Goal: Task Accomplishment & Management: Use online tool/utility

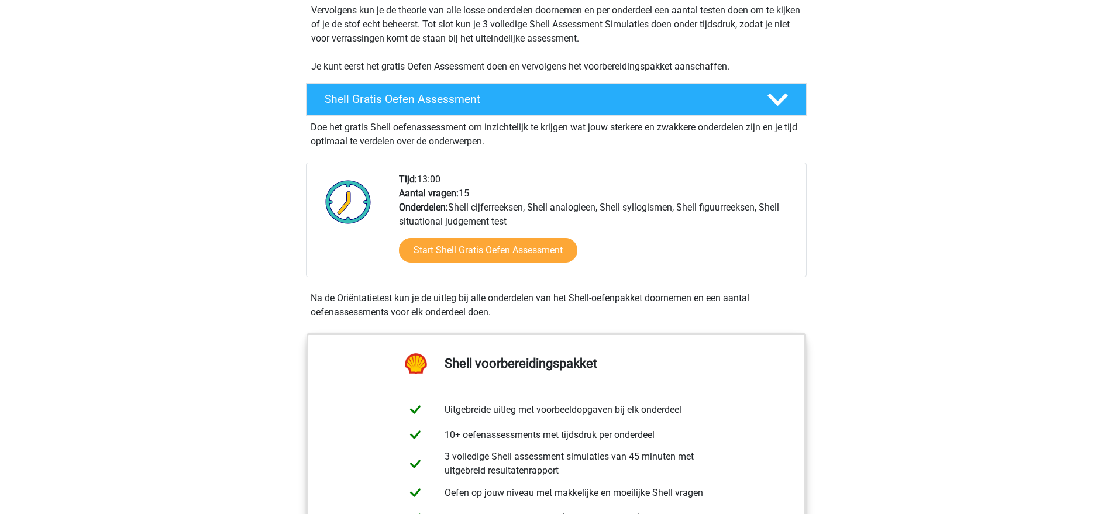
scroll to position [439, 0]
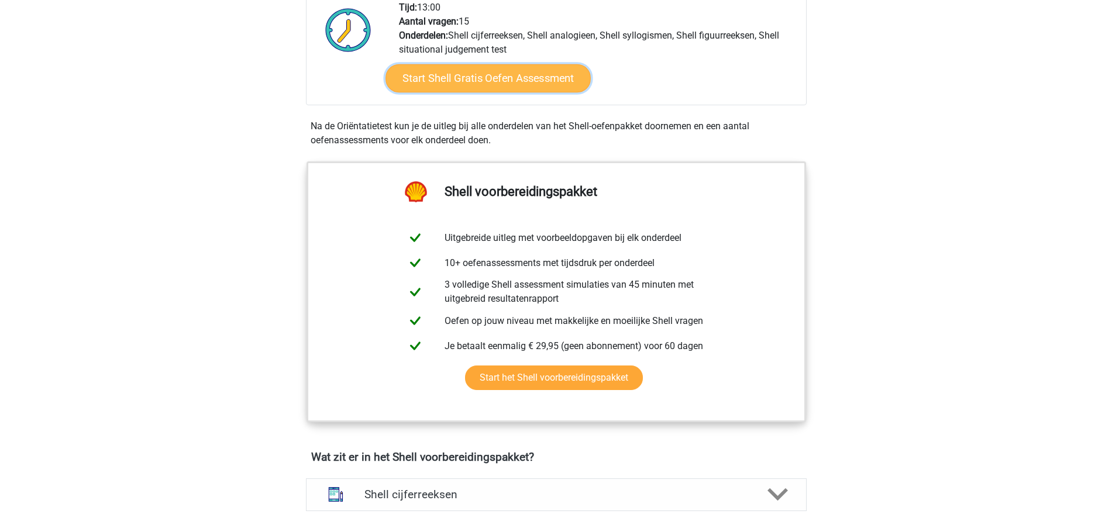
click at [531, 85] on link "Start Shell Gratis Oefen Assessment" at bounding box center [488, 78] width 205 height 28
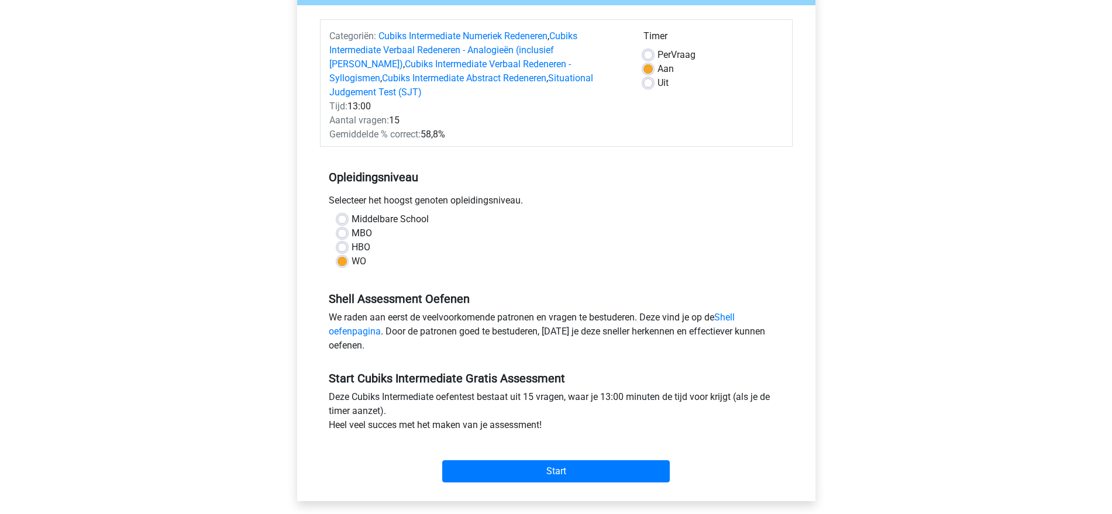
scroll to position [293, 0]
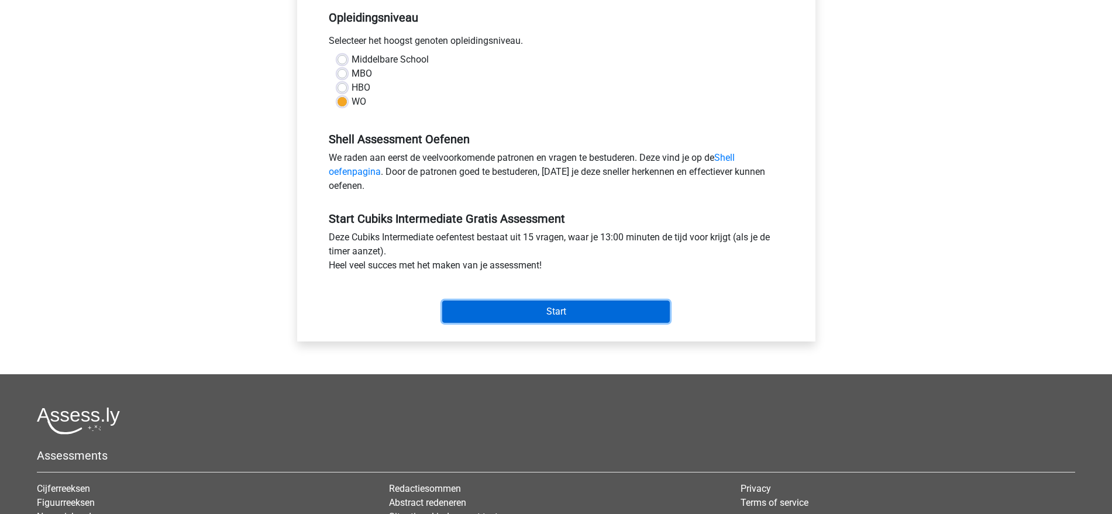
click at [550, 301] on input "Start" at bounding box center [556, 312] width 228 height 22
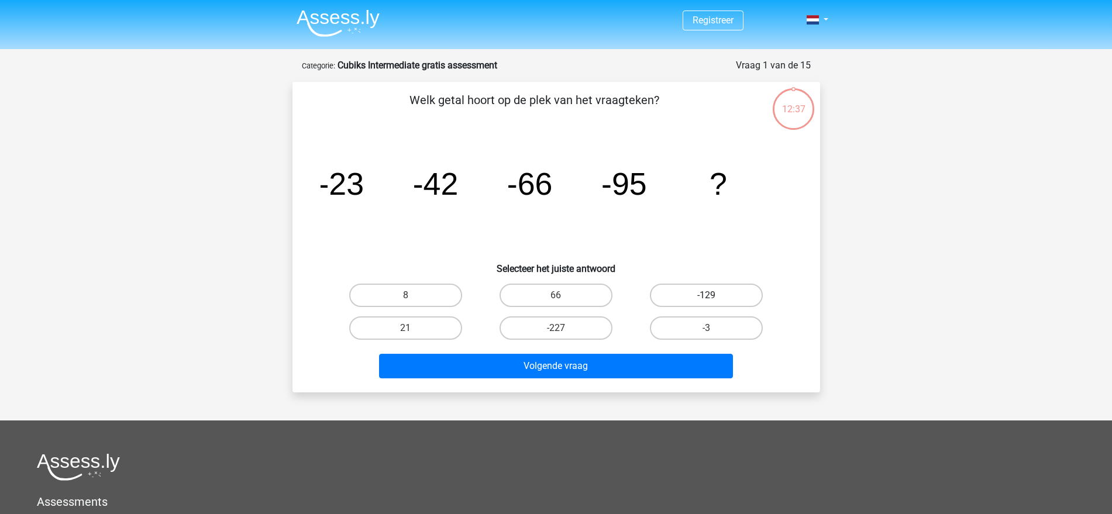
click at [694, 299] on label "-129" at bounding box center [706, 295] width 113 height 23
click at [707, 299] on input "-129" at bounding box center [711, 299] width 8 height 8
radio input "true"
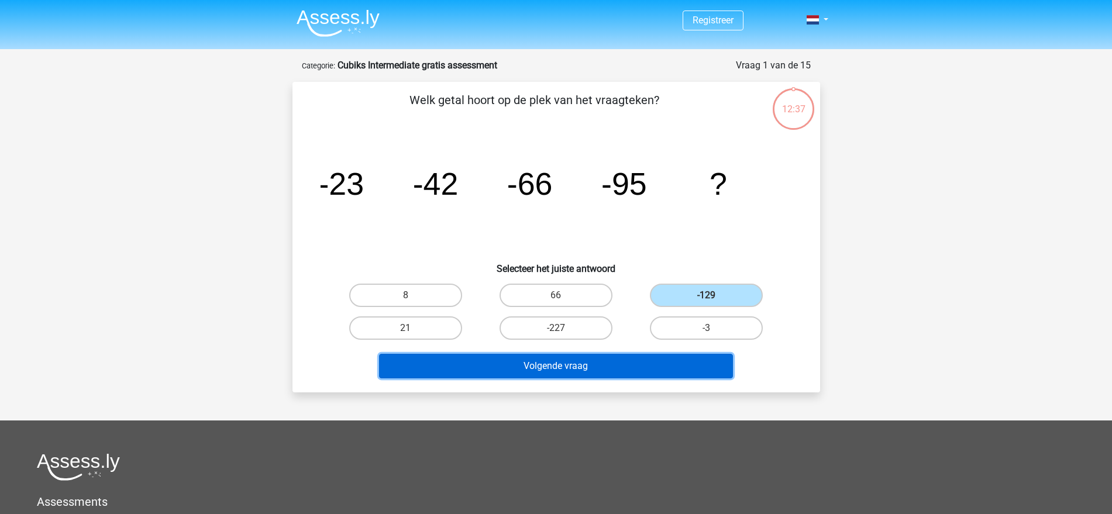
click at [631, 363] on button "Volgende vraag" at bounding box center [556, 366] width 354 height 25
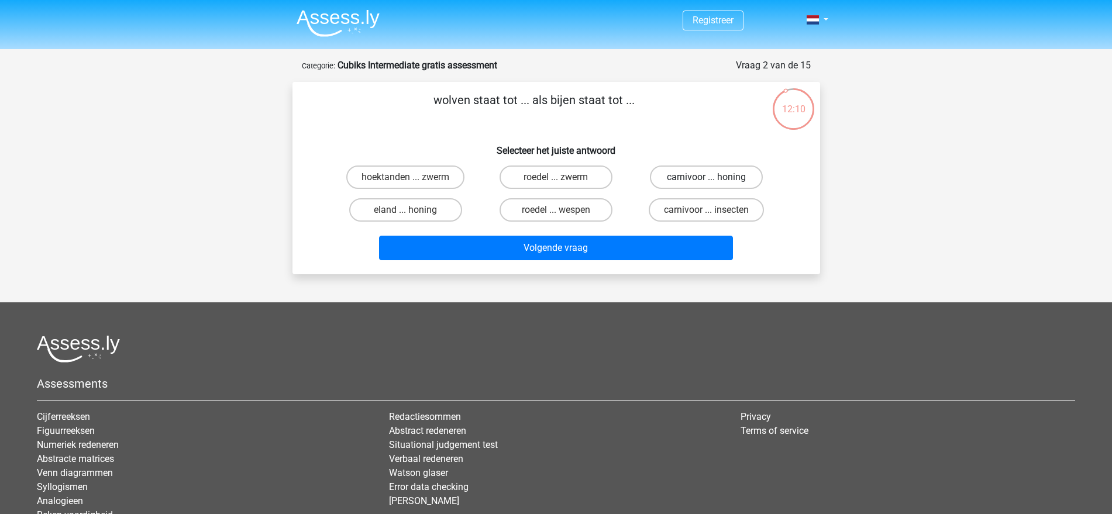
click at [686, 173] on label "carnivoor ... honing" at bounding box center [706, 177] width 113 height 23
click at [707, 177] on input "carnivoor ... honing" at bounding box center [711, 181] width 8 height 8
radio input "true"
click at [686, 207] on label "carnivoor ... insecten" at bounding box center [706, 209] width 115 height 23
click at [707, 210] on input "carnivoor ... insecten" at bounding box center [711, 214] width 8 height 8
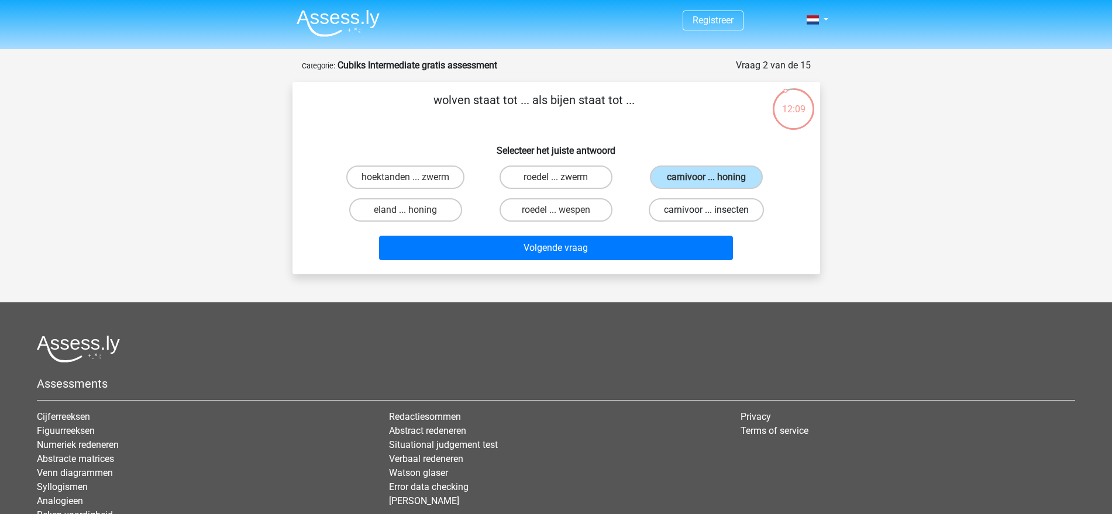
radio input "true"
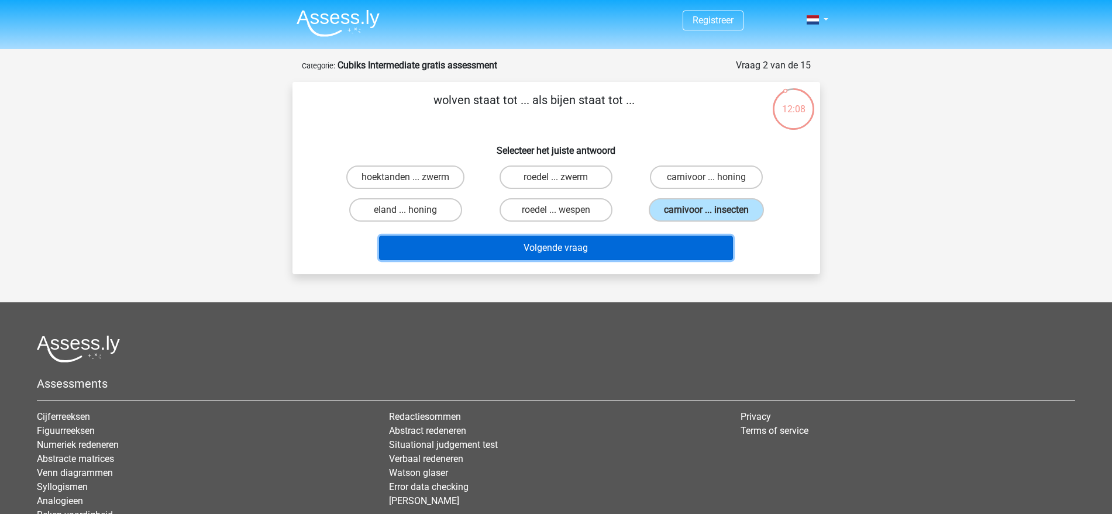
click at [677, 249] on button "Volgende vraag" at bounding box center [556, 248] width 354 height 25
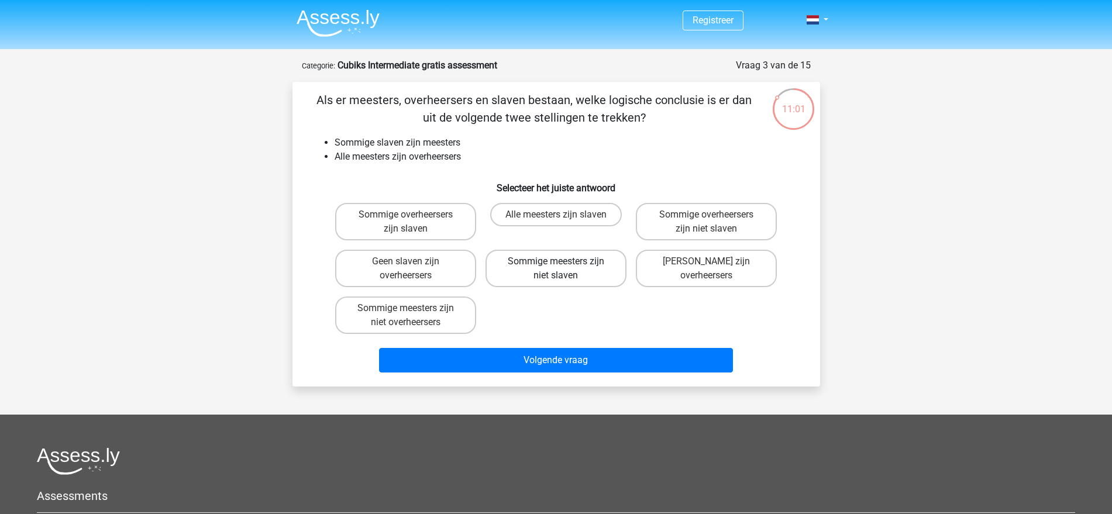
click at [592, 264] on label "Sommige meesters zijn niet slaven" at bounding box center [556, 268] width 141 height 37
click at [563, 264] on input "Sommige meesters zijn niet slaven" at bounding box center [560, 266] width 8 height 8
radio input "true"
click at [645, 233] on label "Sommige overheersers zijn niet slaven" at bounding box center [706, 221] width 141 height 37
click at [707, 222] on input "Sommige overheersers zijn niet slaven" at bounding box center [711, 219] width 8 height 8
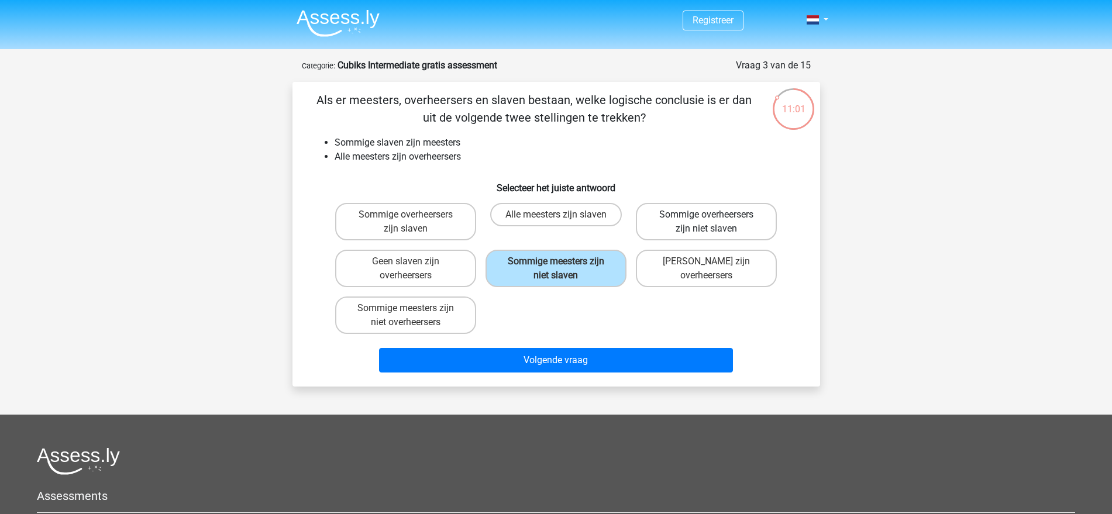
radio input "true"
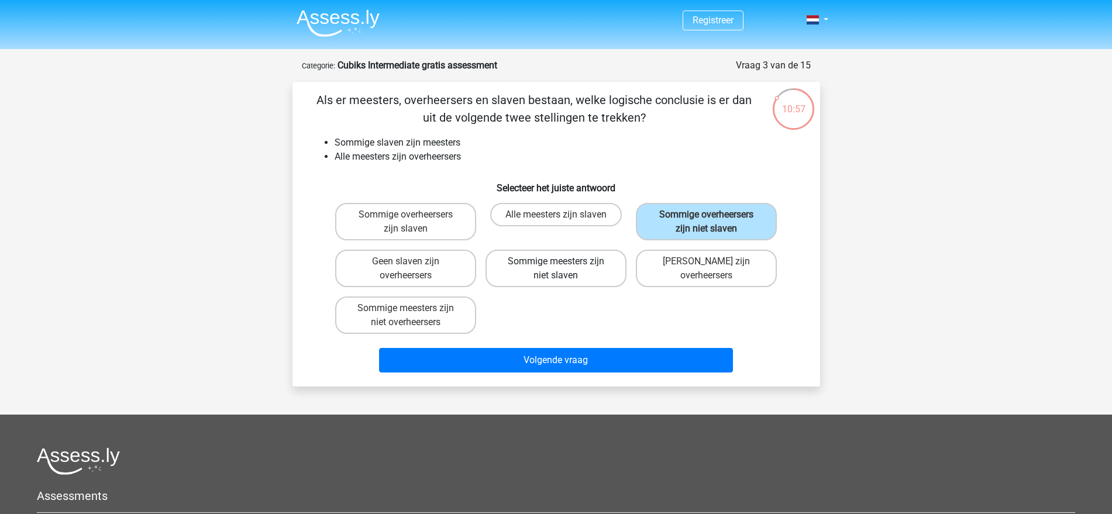
click at [584, 267] on label "Sommige meesters zijn niet slaven" at bounding box center [556, 268] width 141 height 37
click at [563, 267] on input "Sommige meesters zijn niet slaven" at bounding box center [560, 266] width 8 height 8
radio input "true"
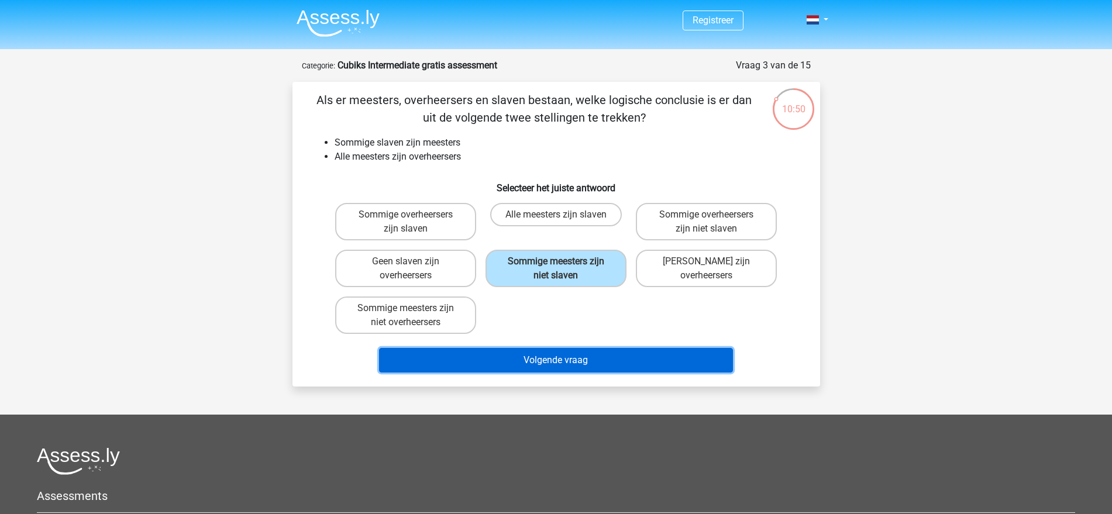
click at [568, 366] on button "Volgende vraag" at bounding box center [556, 360] width 354 height 25
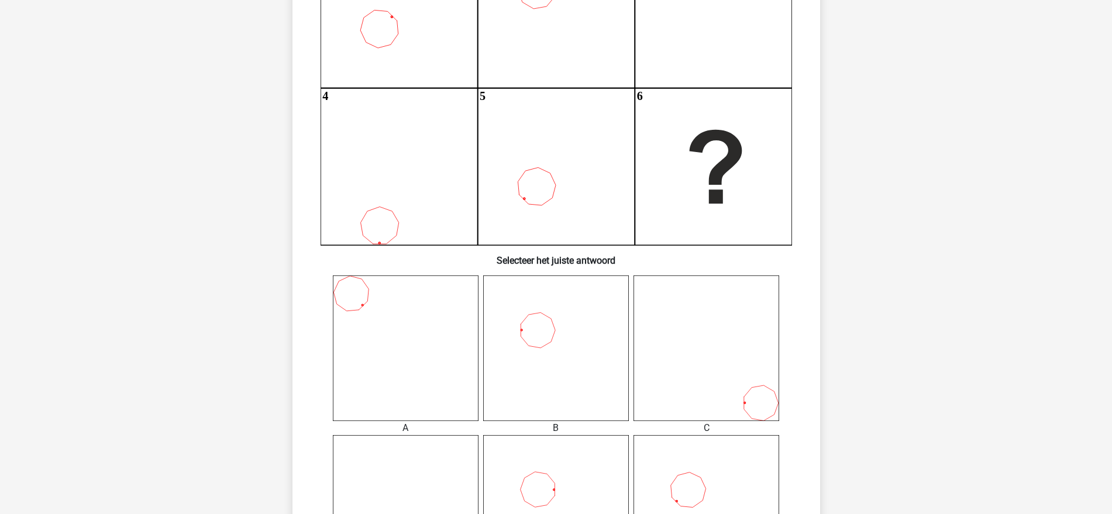
scroll to position [351, 0]
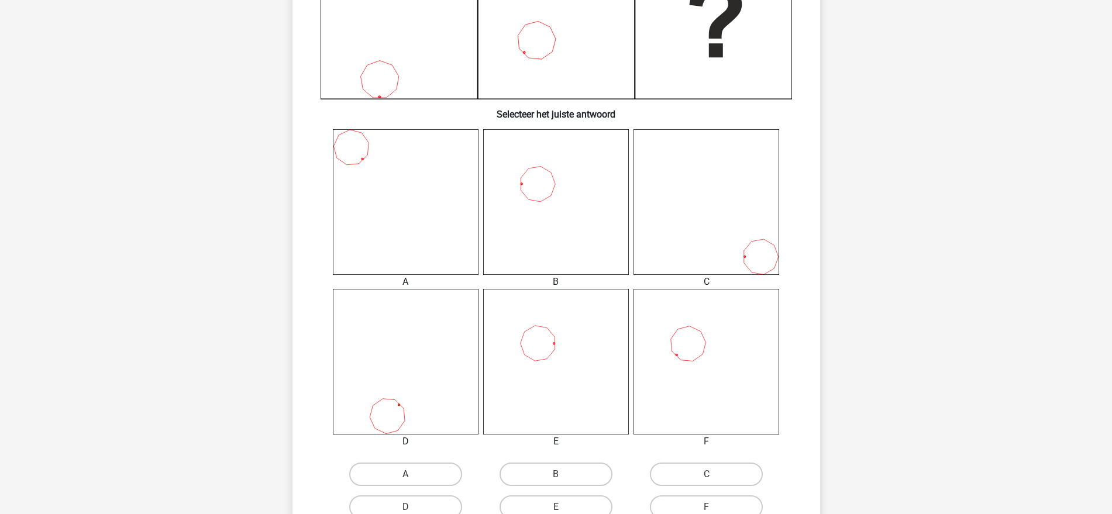
drag, startPoint x: 538, startPoint y: 190, endPoint x: 552, endPoint y: 195, distance: 15.0
click at [539, 189] on icon at bounding box center [556, 202] width 146 height 146
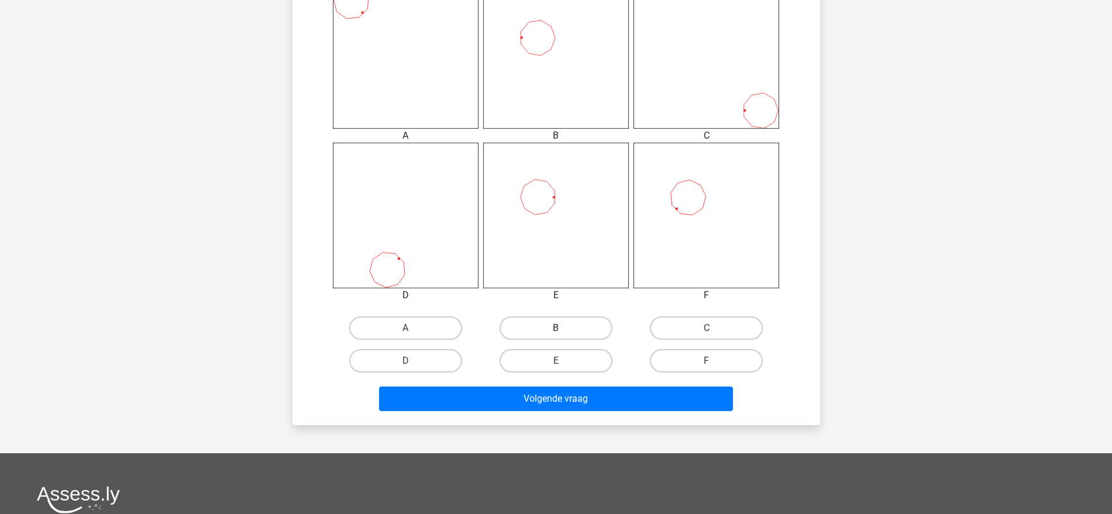
drag, startPoint x: 587, startPoint y: 323, endPoint x: 601, endPoint y: 339, distance: 21.2
click at [587, 324] on label "B" at bounding box center [556, 327] width 113 height 23
click at [563, 328] on input "B" at bounding box center [560, 332] width 8 height 8
radio input "true"
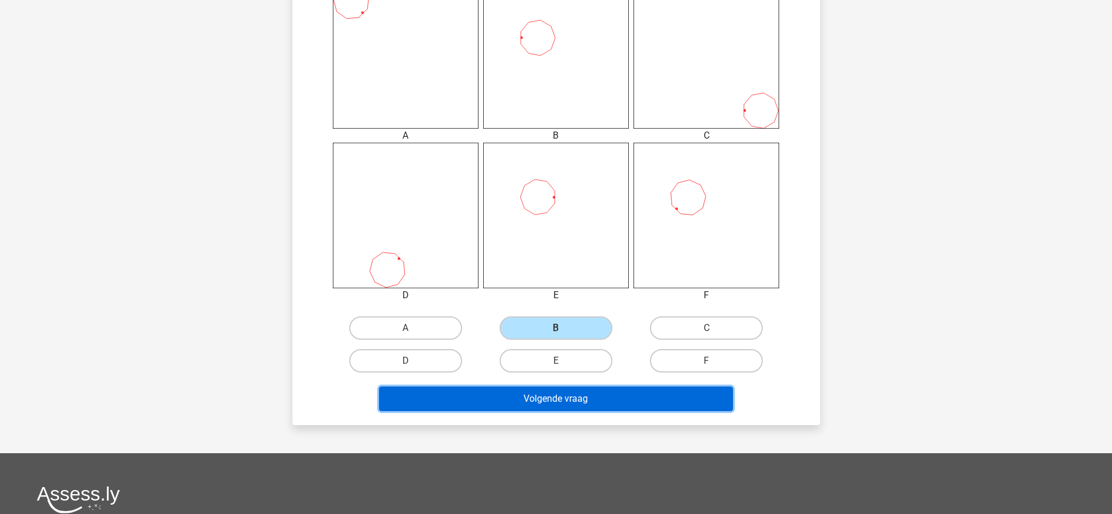
click at [606, 399] on button "Volgende vraag" at bounding box center [556, 399] width 354 height 25
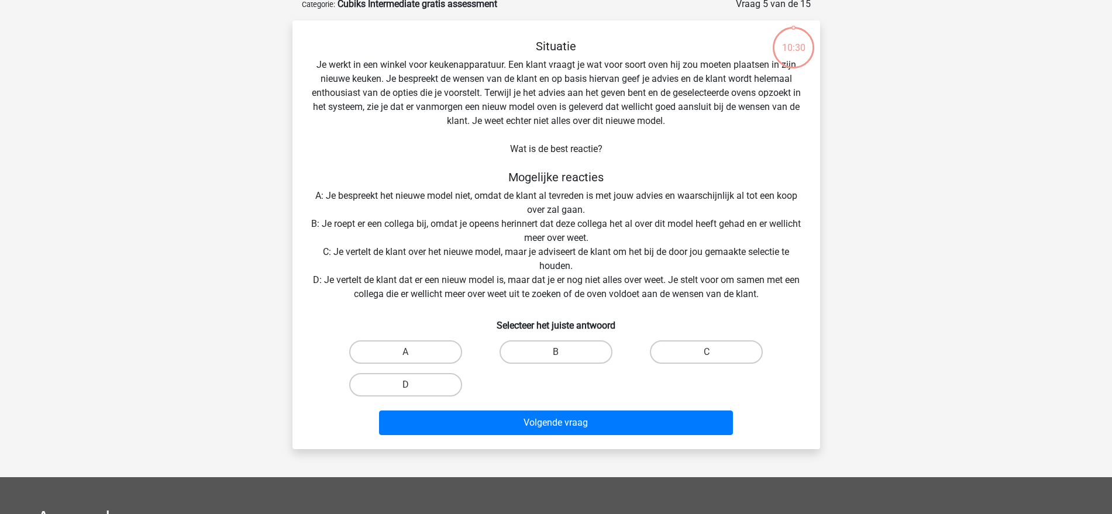
scroll to position [59, 0]
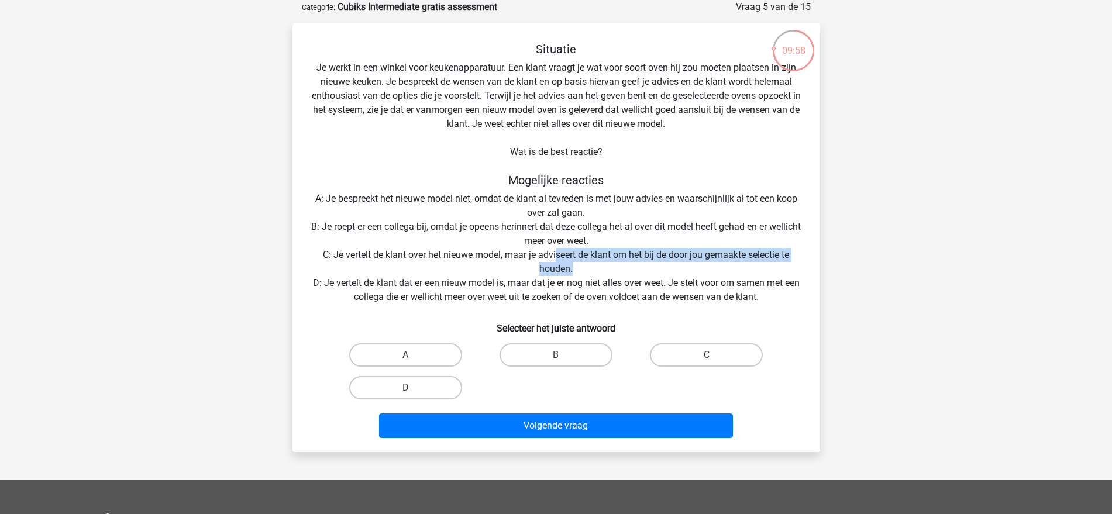
drag, startPoint x: 618, startPoint y: 267, endPoint x: 557, endPoint y: 260, distance: 61.8
click at [557, 260] on div "Situatie Je werkt in een winkel voor keukenapparatuur. Een klant vraagt je wat …" at bounding box center [556, 242] width 518 height 401
click at [394, 276] on div "Situatie Je werkt in een winkel voor keukenapparatuur. Een klant vraagt je wat …" at bounding box center [556, 242] width 518 height 401
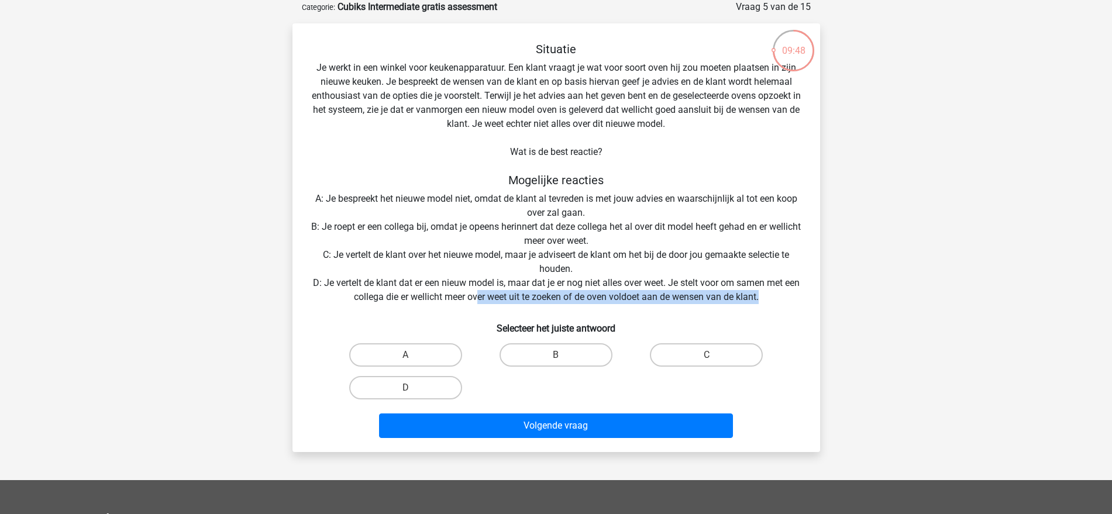
drag, startPoint x: 487, startPoint y: 298, endPoint x: 777, endPoint y: 301, distance: 290.2
click at [777, 301] on div "Situatie Je werkt in een winkel voor keukenapparatuur. Een klant vraagt je wat …" at bounding box center [556, 242] width 518 height 401
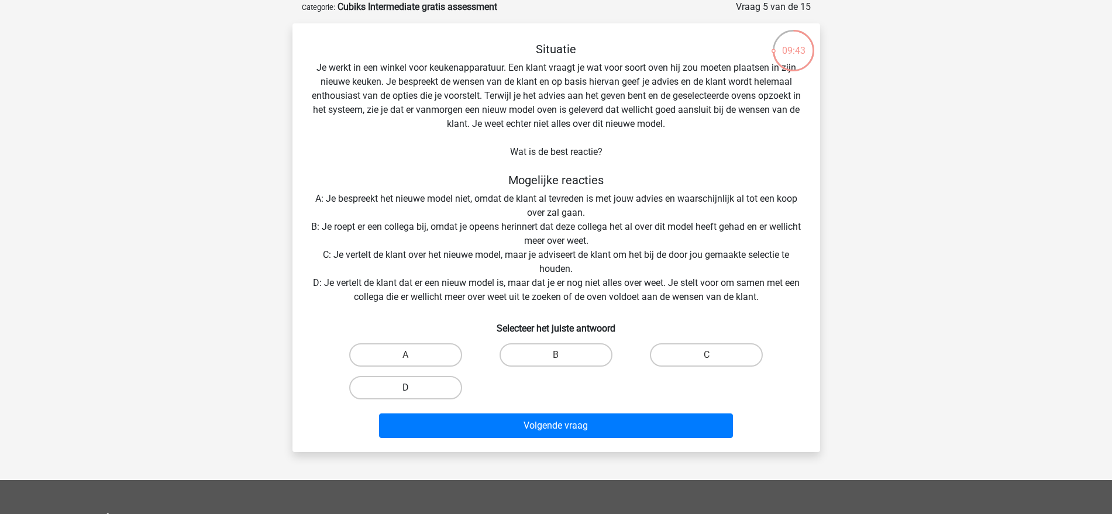
click at [397, 386] on label "D" at bounding box center [405, 387] width 113 height 23
click at [405, 388] on input "D" at bounding box center [409, 392] width 8 height 8
radio input "true"
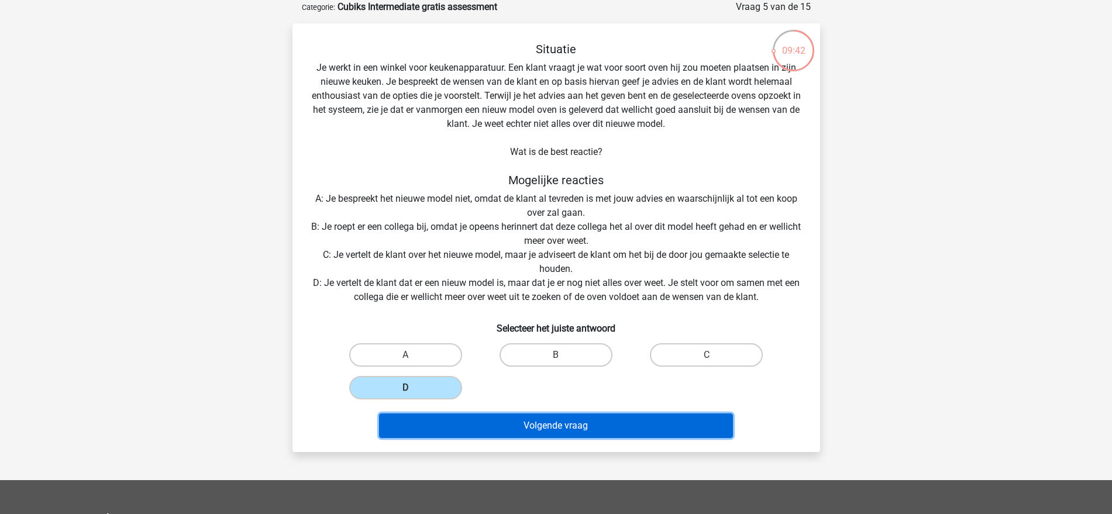
click at [506, 423] on button "Volgende vraag" at bounding box center [556, 426] width 354 height 25
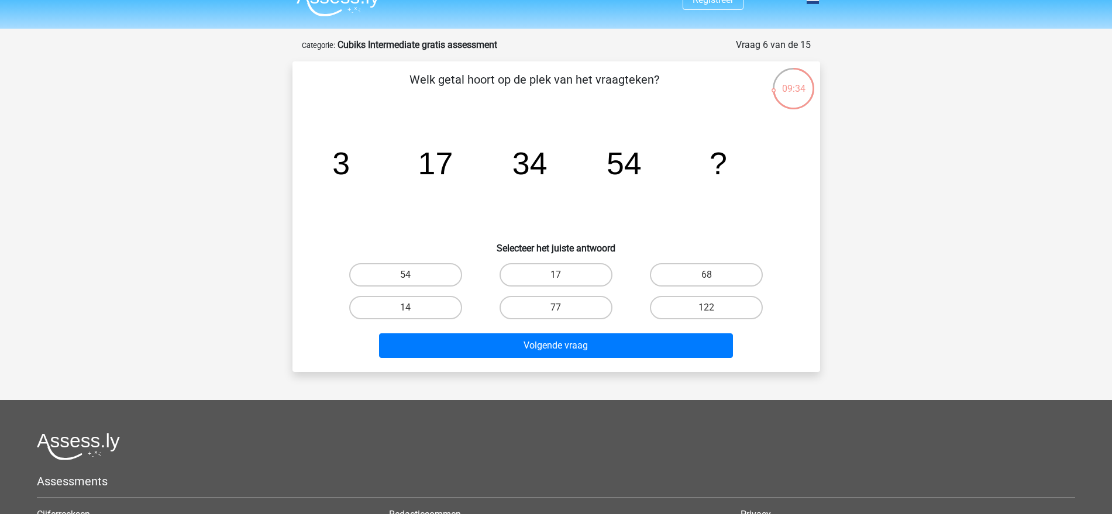
scroll to position [0, 0]
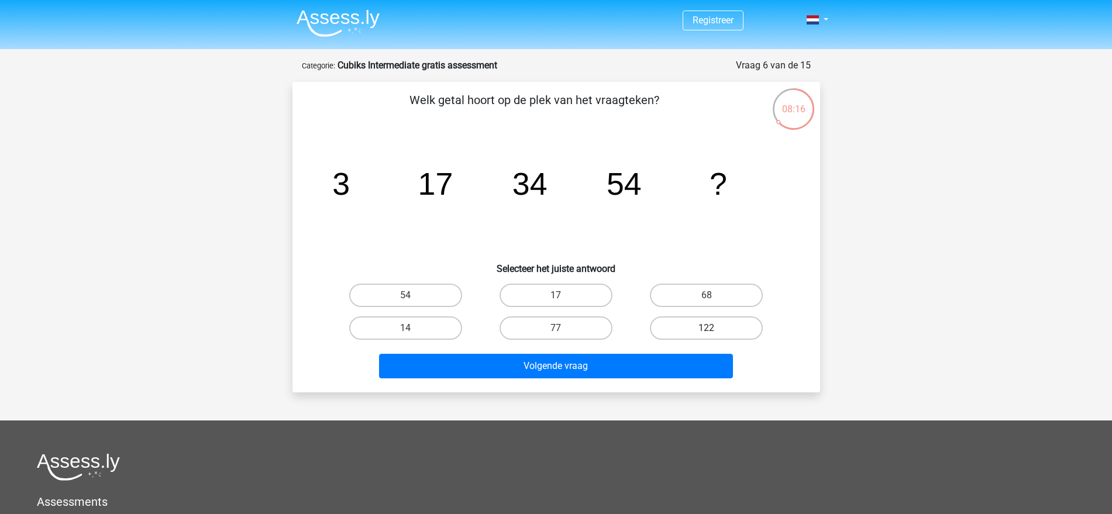
click at [711, 322] on label "122" at bounding box center [706, 327] width 113 height 23
click at [711, 328] on input "122" at bounding box center [711, 332] width 8 height 8
radio input "true"
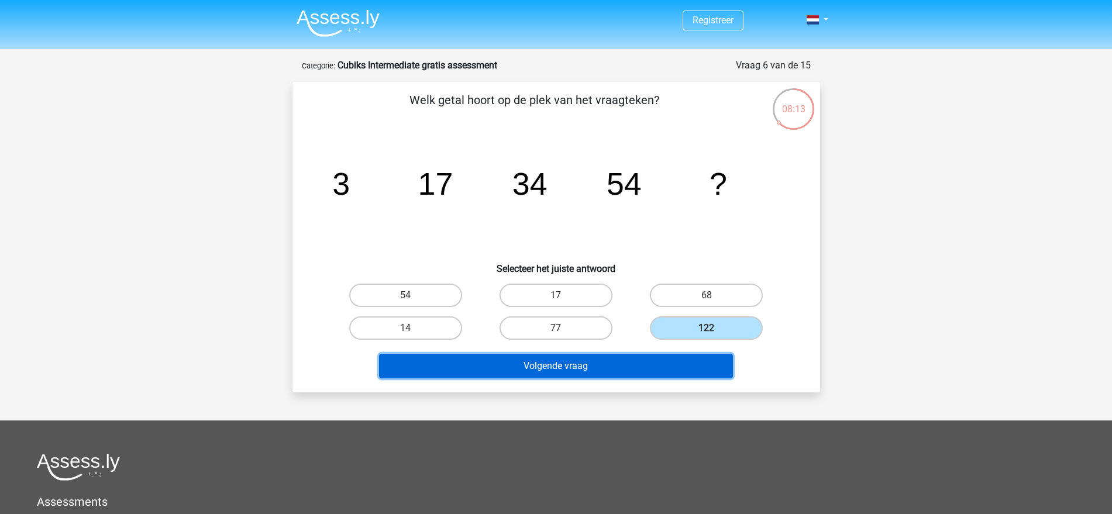
click at [666, 370] on button "Volgende vraag" at bounding box center [556, 366] width 354 height 25
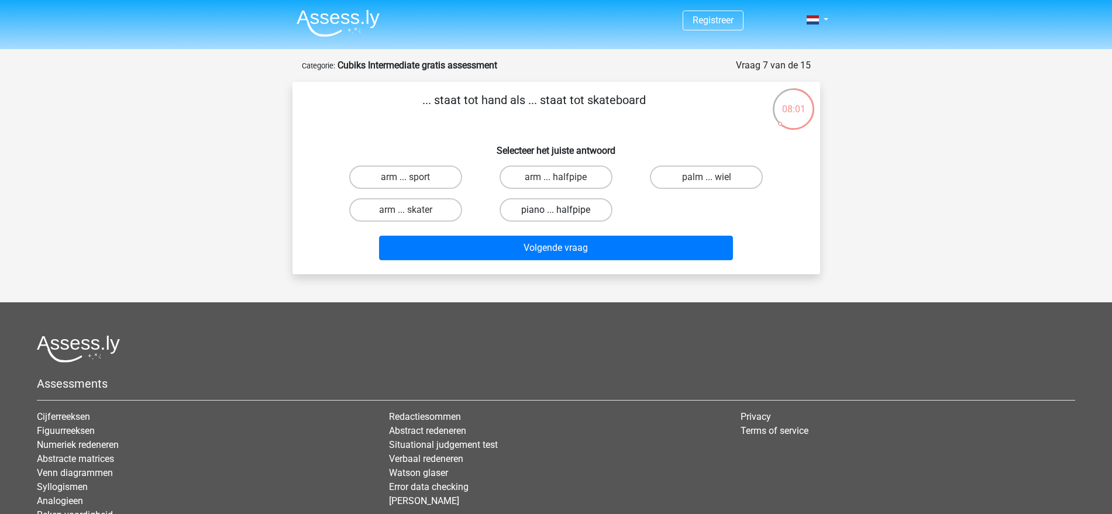
click at [566, 208] on label "piano ... halfpipe" at bounding box center [556, 209] width 113 height 23
click at [563, 210] on input "piano ... halfpipe" at bounding box center [560, 214] width 8 height 8
radio input "true"
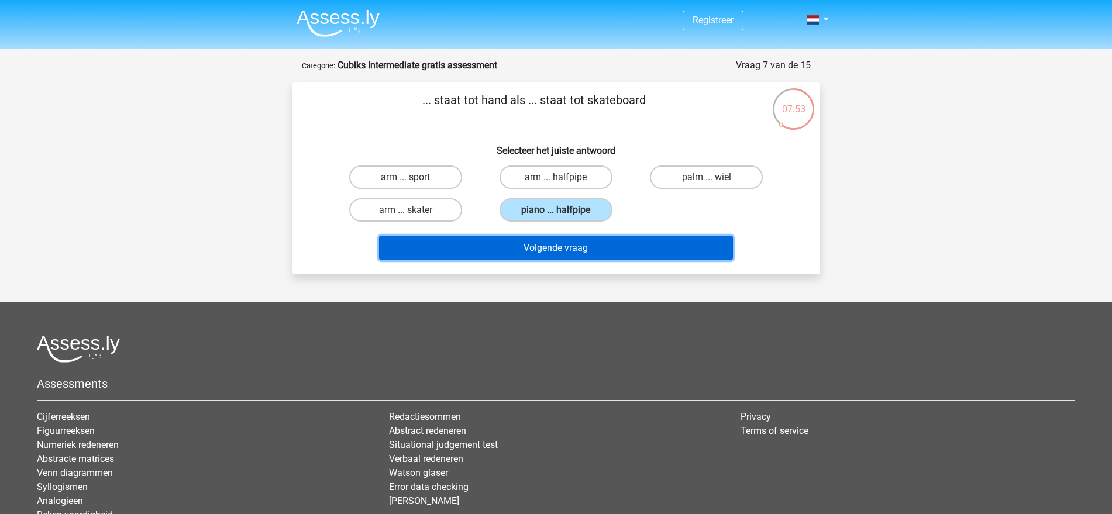
click at [551, 244] on button "Volgende vraag" at bounding box center [556, 248] width 354 height 25
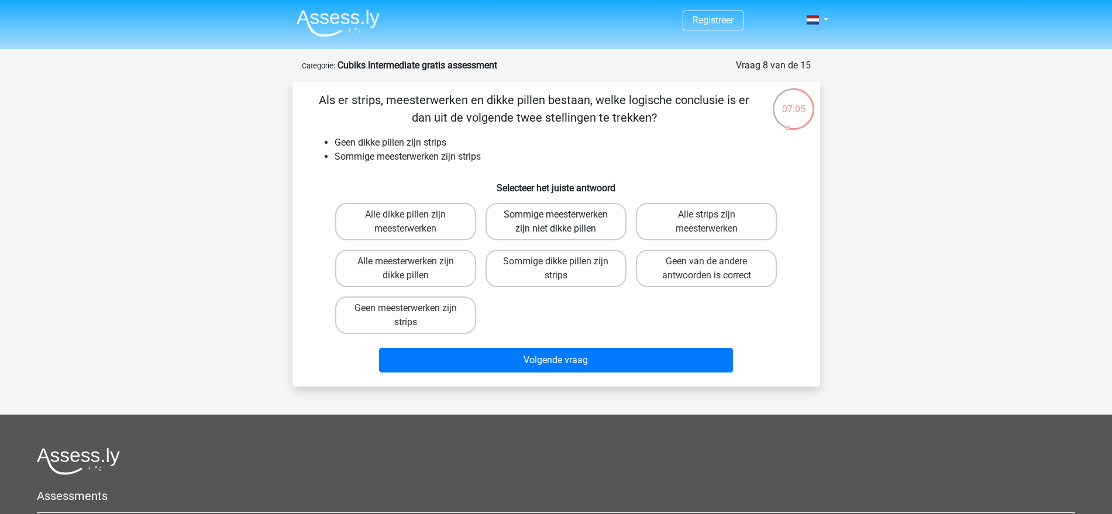
click at [602, 219] on label "Sommige meesterwerken zijn niet dikke pillen" at bounding box center [556, 221] width 141 height 37
click at [563, 219] on input "Sommige meesterwerken zijn niet dikke pillen" at bounding box center [560, 219] width 8 height 8
radio input "true"
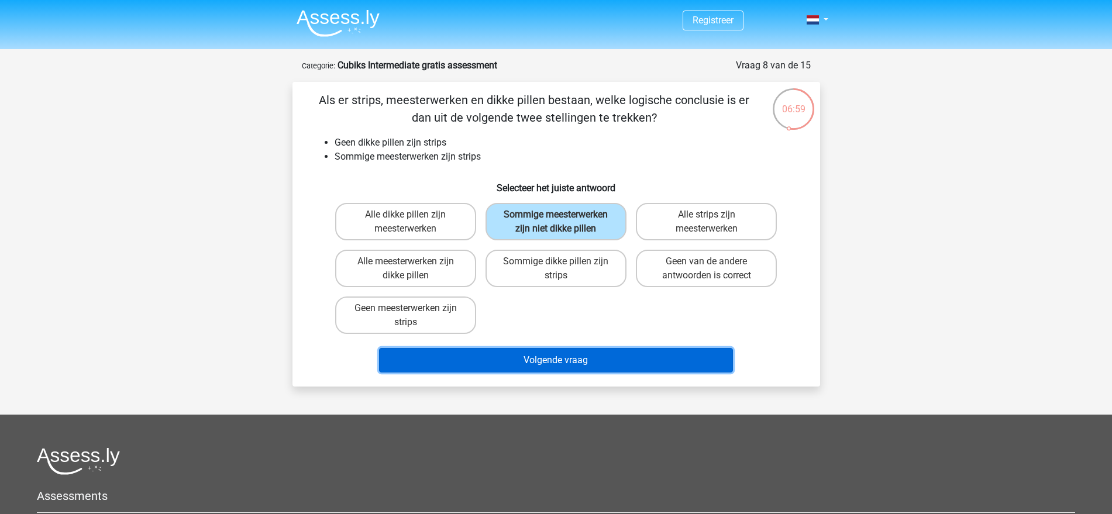
click at [581, 353] on button "Volgende vraag" at bounding box center [556, 360] width 354 height 25
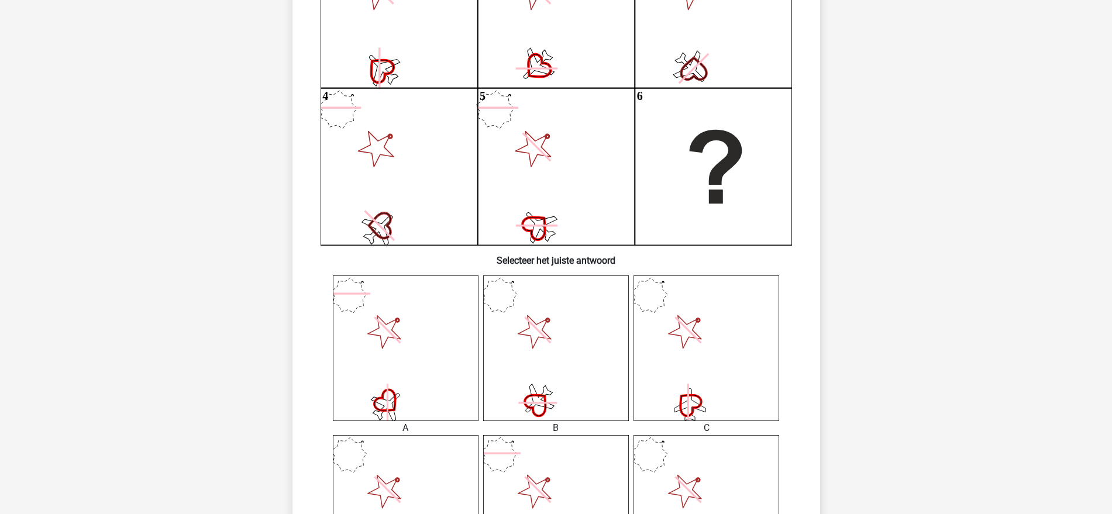
scroll to position [351, 0]
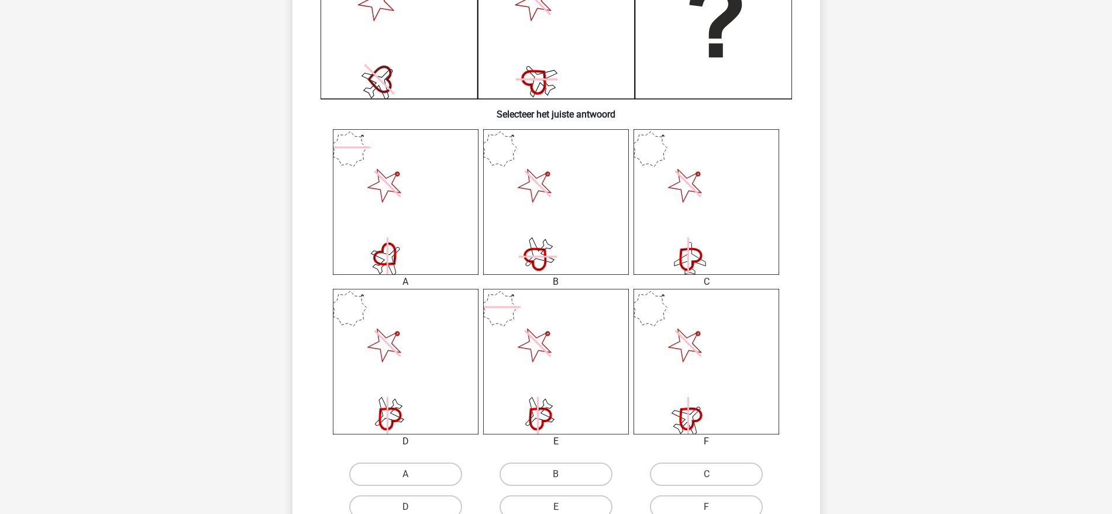
click at [683, 208] on icon at bounding box center [707, 202] width 146 height 146
click at [426, 494] on div "D" at bounding box center [406, 507] width 150 height 33
click at [427, 496] on div "D" at bounding box center [406, 507] width 150 height 33
click at [428, 497] on label "D" at bounding box center [405, 507] width 113 height 23
click at [413, 507] on input "D" at bounding box center [409, 511] width 8 height 8
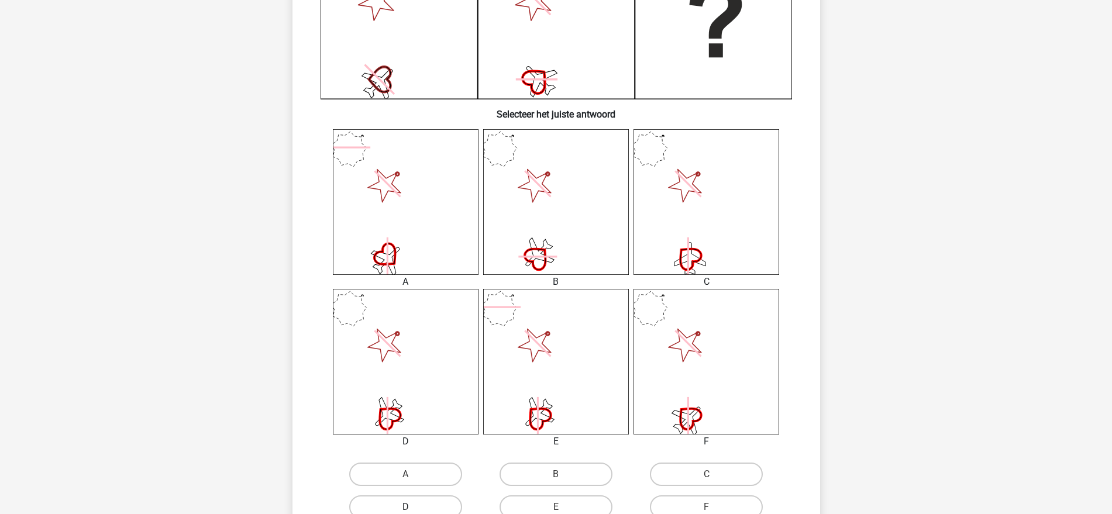
radio input "true"
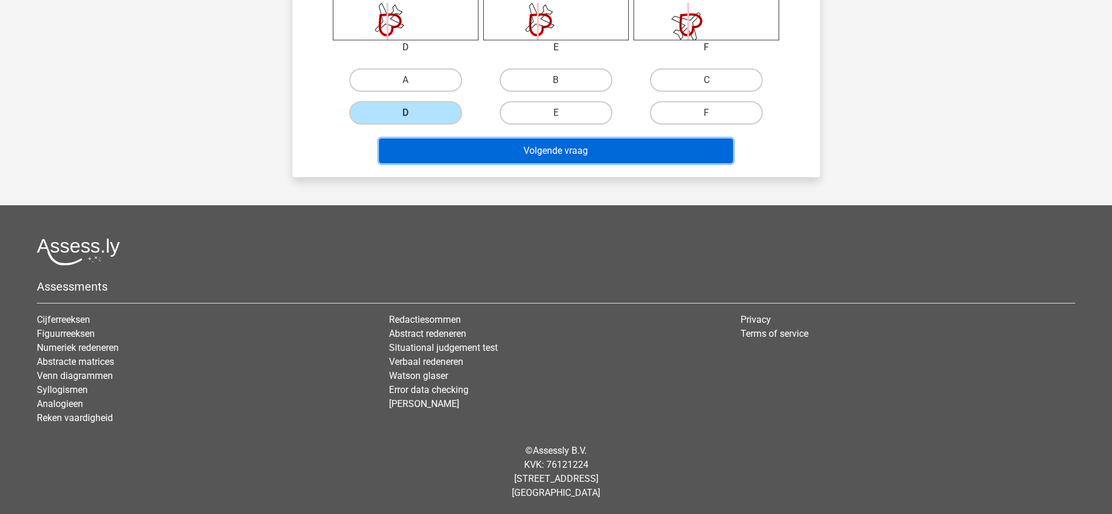
click at [578, 149] on button "Volgende vraag" at bounding box center [556, 151] width 354 height 25
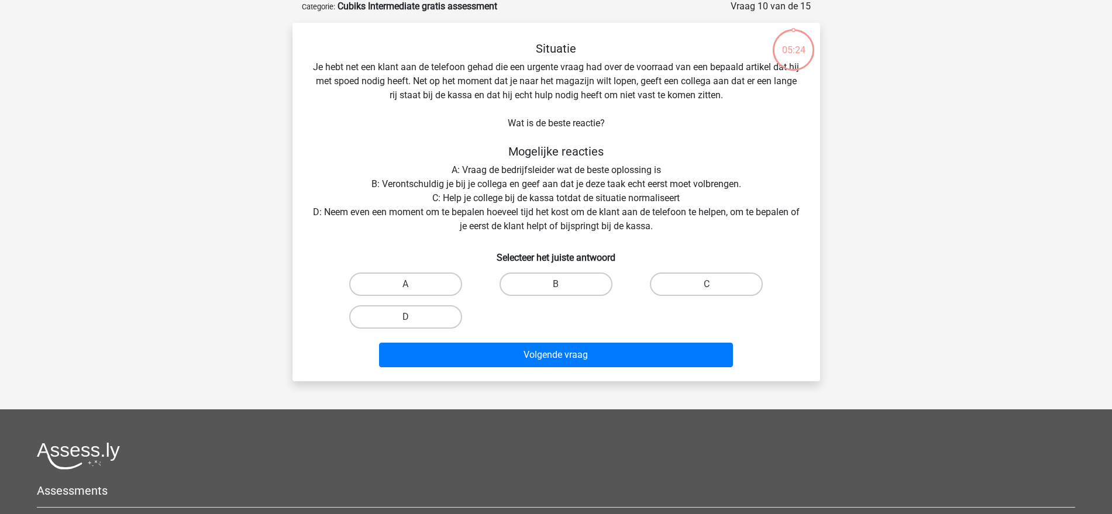
scroll to position [59, 0]
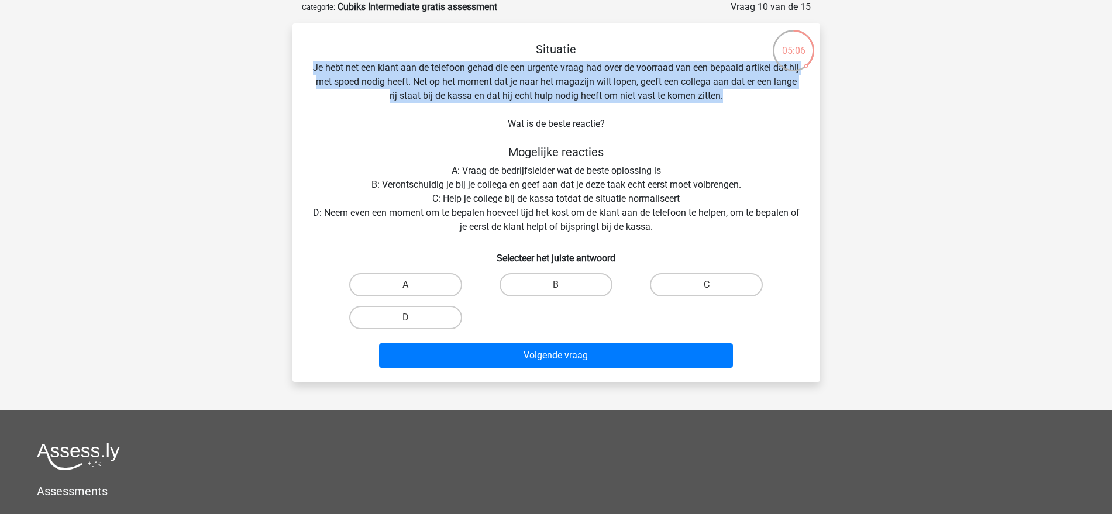
drag, startPoint x: 386, startPoint y: 66, endPoint x: 749, endPoint y: 98, distance: 364.7
click at [749, 98] on div "Situatie Je hebt net een klant aan de telefoon gehad die een urgente vraag had …" at bounding box center [556, 207] width 518 height 331
drag, startPoint x: 735, startPoint y: 97, endPoint x: 311, endPoint y: 70, distance: 424.4
click at [311, 70] on div "Situatie Je hebt net een klant aan de telefoon gehad die een urgente vraag had …" at bounding box center [556, 207] width 518 height 331
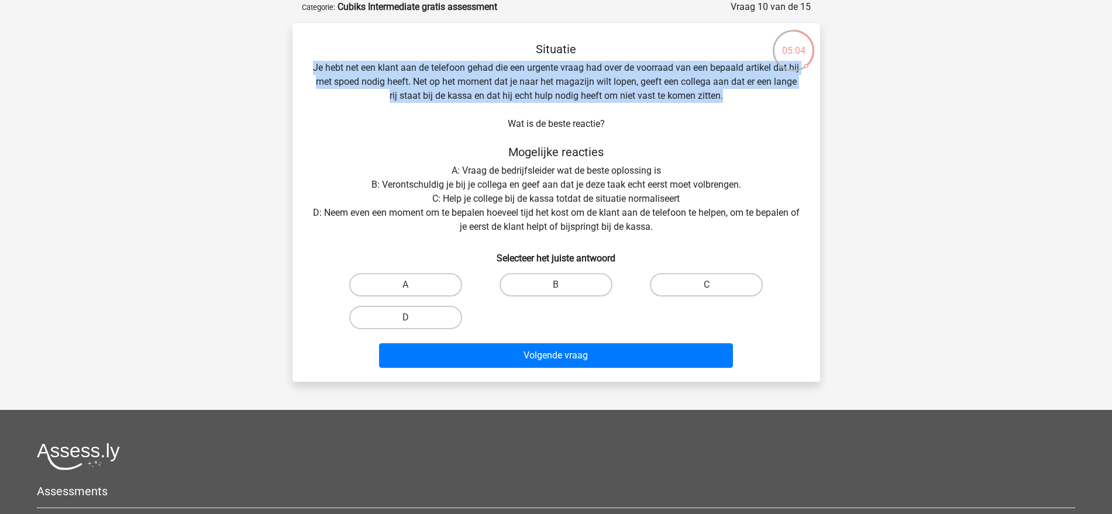
click at [403, 92] on div "Situatie Je hebt net een klant aan de telefoon gehad die een urgente vraag had …" at bounding box center [556, 207] width 518 height 331
drag, startPoint x: 609, startPoint y: 122, endPoint x: 306, endPoint y: 60, distance: 309.4
click at [306, 60] on div "Situatie Je hebt net een klant aan de telefoon gehad die een urgente vraag had …" at bounding box center [556, 207] width 518 height 331
drag, startPoint x: 614, startPoint y: 112, endPoint x: 624, endPoint y: 111, distance: 10.0
click at [617, 111] on div "Situatie Je hebt net een klant aan de telefoon gehad die een urgente vraag had …" at bounding box center [556, 207] width 518 height 331
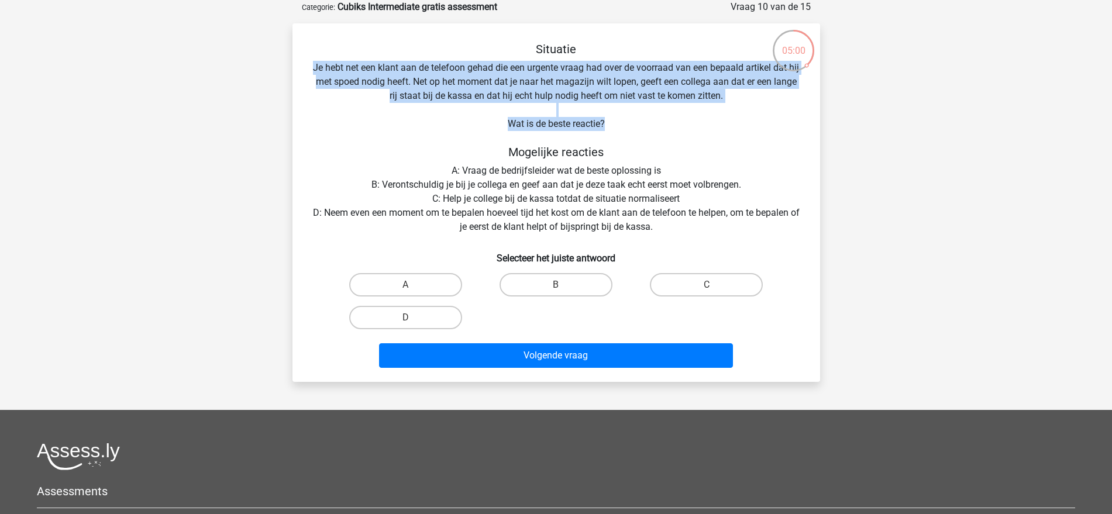
drag, startPoint x: 630, startPoint y: 128, endPoint x: 625, endPoint y: 130, distance: 6.0
click at [631, 128] on div "Situatie Je hebt net een klant aan de telefoon gehad die een urgente vraag had …" at bounding box center [556, 207] width 518 height 331
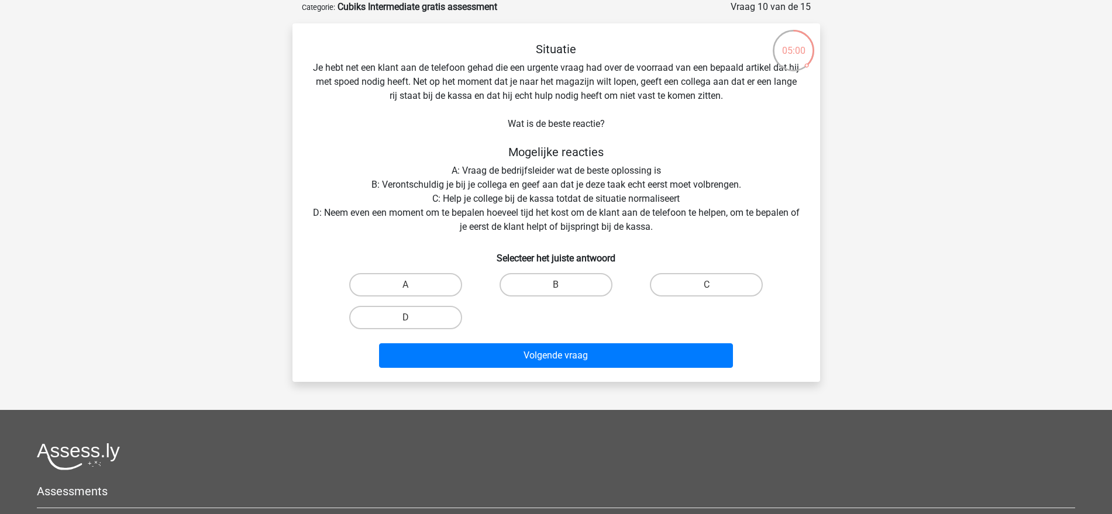
click at [624, 132] on div "Situatie Je hebt net een klant aan de telefoon gehad die een urgente vraag had …" at bounding box center [556, 207] width 518 height 331
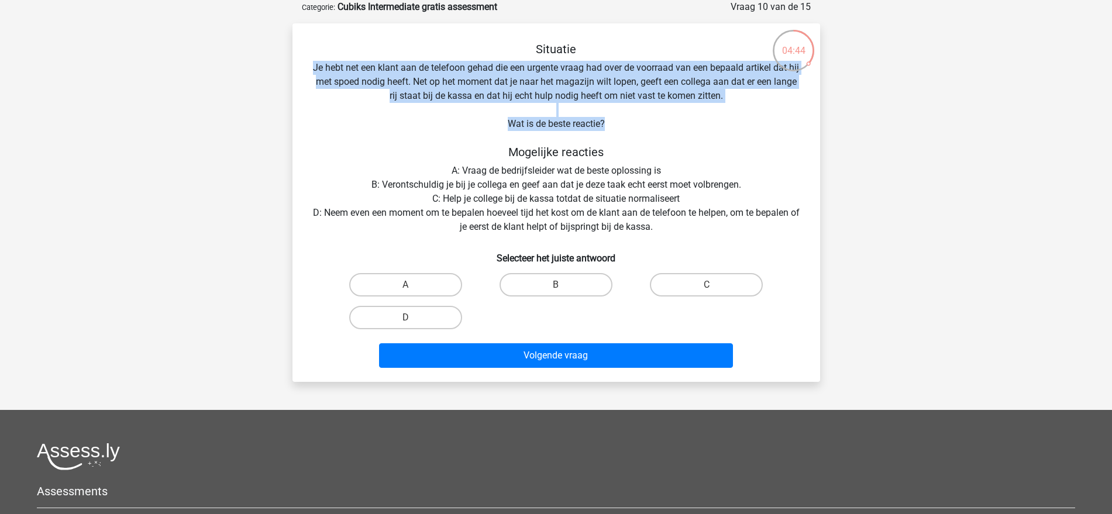
drag, startPoint x: 311, startPoint y: 66, endPoint x: 699, endPoint y: 128, distance: 392.9
click at [699, 128] on div "Situatie Je hebt net een klant aan de telefoon gehad die een urgente vraag had …" at bounding box center [556, 207] width 518 height 331
click at [697, 127] on div "Situatie Je hebt net een klant aan de telefoon gehad die een urgente vraag had …" at bounding box center [556, 207] width 518 height 331
drag, startPoint x: 686, startPoint y: 118, endPoint x: 308, endPoint y: 60, distance: 381.8
click at [308, 60] on div "Situatie Je hebt net een klant aan de telefoon gehad die een urgente vraag had …" at bounding box center [556, 207] width 518 height 331
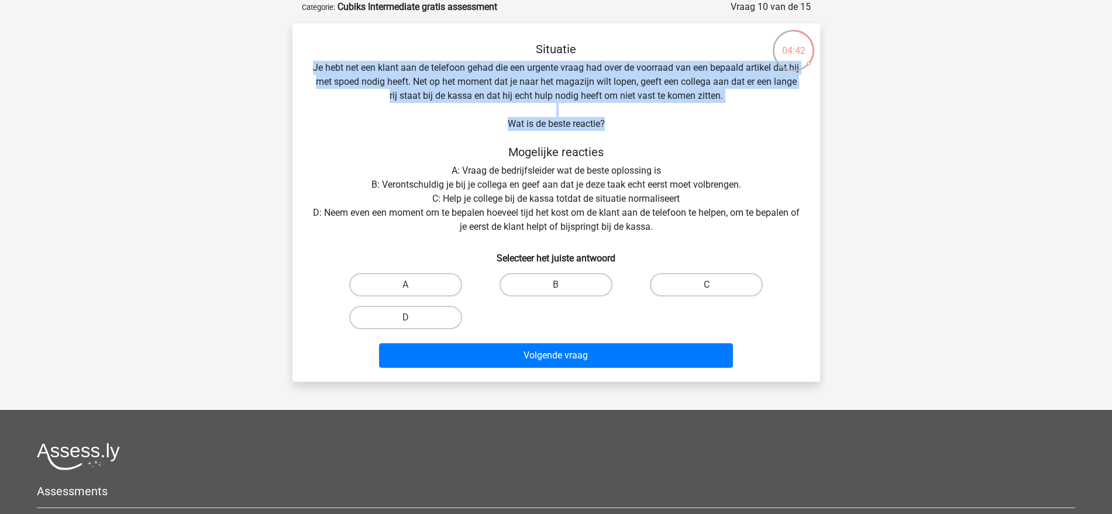
click at [658, 129] on div "Situatie Je hebt net een klant aan de telefoon gehad die een urgente vraag had …" at bounding box center [556, 207] width 518 height 331
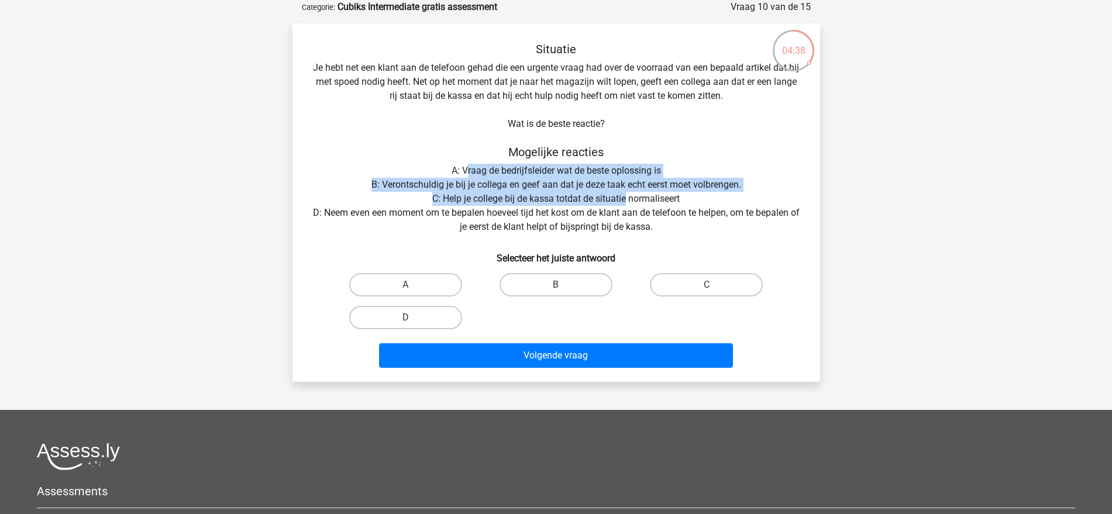
drag, startPoint x: 467, startPoint y: 167, endPoint x: 626, endPoint y: 196, distance: 161.1
click at [626, 196] on div "Situatie Je hebt net een klant aan de telefoon gehad die een urgente vraag had …" at bounding box center [556, 207] width 518 height 331
click at [629, 191] on div "Situatie Je hebt net een klant aan de telefoon gehad die een urgente vraag had …" at bounding box center [556, 207] width 518 height 331
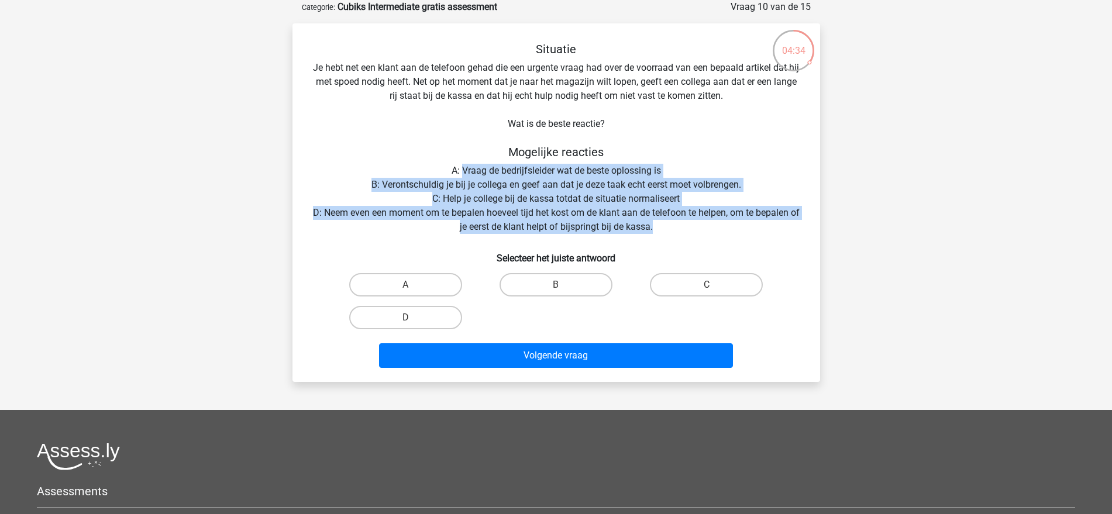
drag, startPoint x: 463, startPoint y: 170, endPoint x: 726, endPoint y: 225, distance: 268.9
click at [726, 225] on div "Situatie Je hebt net een klant aan de telefoon gehad die een urgente vraag had …" at bounding box center [556, 207] width 518 height 331
click at [715, 225] on div "Situatie Je hebt net een klant aan de telefoon gehad die een urgente vraag had …" at bounding box center [556, 207] width 518 height 331
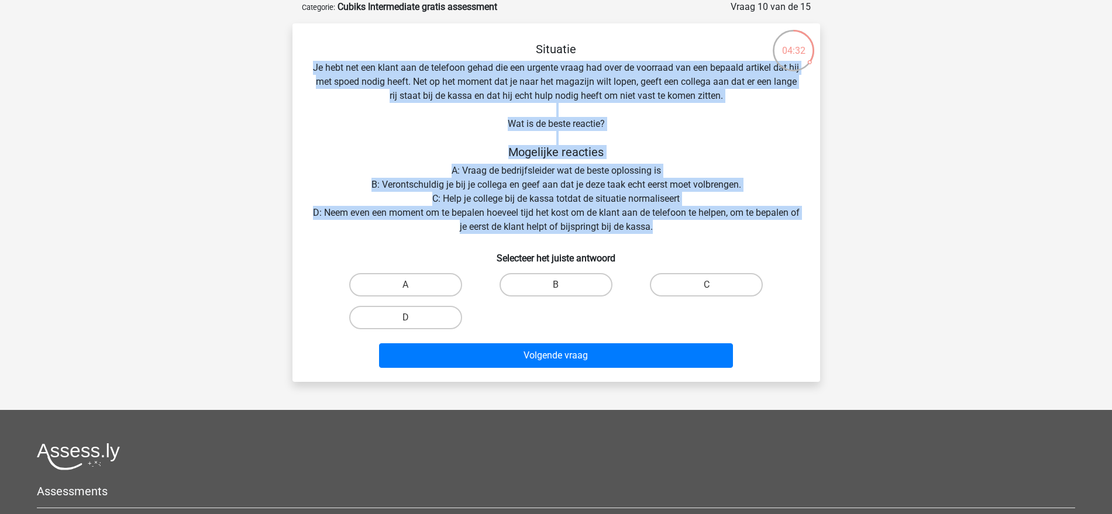
drag, startPoint x: 681, startPoint y: 229, endPoint x: 292, endPoint y: 66, distance: 421.9
click at [293, 66] on div "Situatie Je hebt net een klant aan de telefoon gehad die een urgente vraag had …" at bounding box center [557, 202] width 528 height 359
click at [393, 87] on div "Situatie Je hebt net een klant aan de telefoon gehad die een urgente vraag had …" at bounding box center [556, 207] width 518 height 331
click at [423, 82] on div "Situatie Je hebt net een klant aan de telefoon gehad die een urgente vraag had …" at bounding box center [556, 207] width 518 height 331
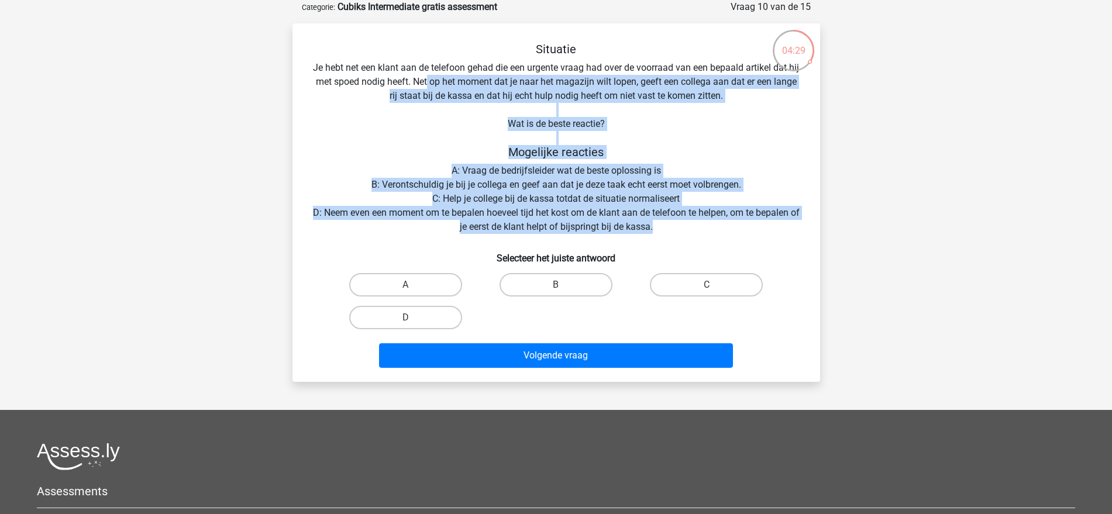
drag, startPoint x: 431, startPoint y: 76, endPoint x: 679, endPoint y: 227, distance: 290.9
click at [679, 227] on div "Situatie Je hebt net een klant aan de telefoon gehad die een urgente vraag had …" at bounding box center [556, 207] width 518 height 331
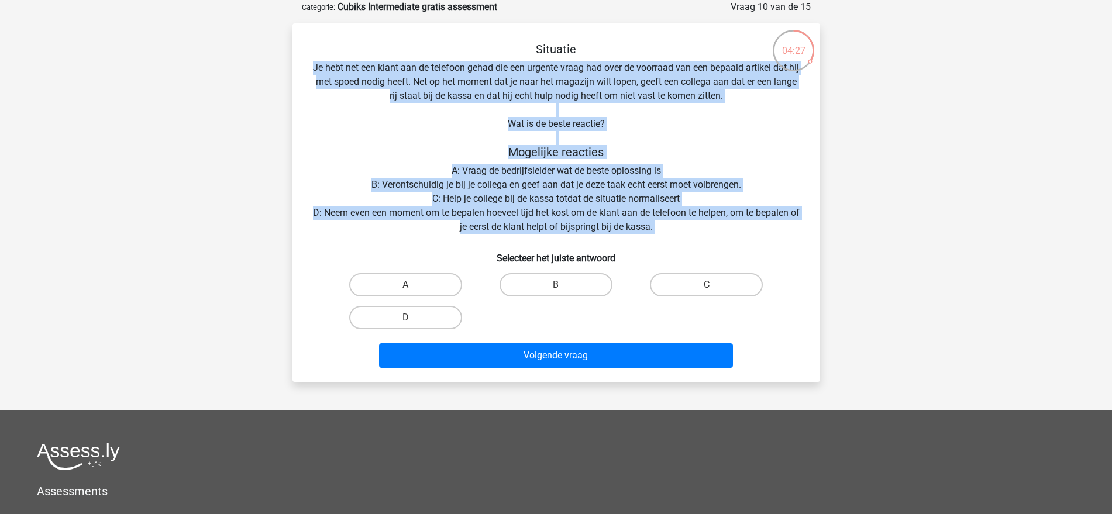
drag, startPoint x: 679, startPoint y: 228, endPoint x: 298, endPoint y: 60, distance: 417.0
click at [298, 60] on div "Situatie Je hebt net een klant aan de telefoon gehad die een urgente vraag had …" at bounding box center [556, 207] width 518 height 331
drag, startPoint x: 642, startPoint y: 119, endPoint x: 649, endPoint y: 118, distance: 7.1
click at [644, 119] on div "Situatie Je hebt net een klant aan de telefoon gehad die een urgente vraag had …" at bounding box center [556, 207] width 518 height 331
click at [662, 115] on div "Situatie Je hebt net een klant aan de telefoon gehad die een urgente vraag had …" at bounding box center [556, 207] width 518 height 331
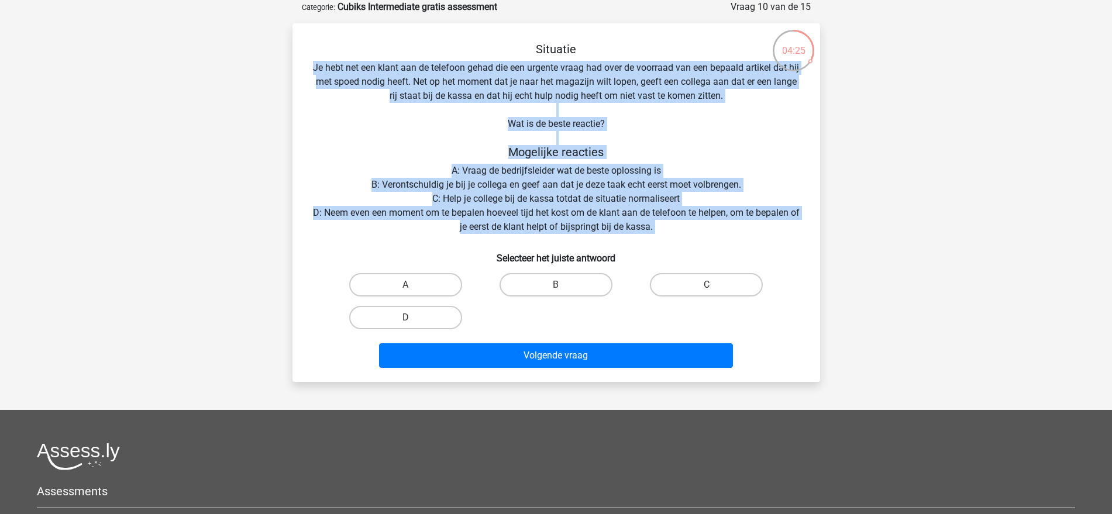
click at [628, 88] on div "Situatie Je hebt net een klant aan de telefoon gehad die een urgente vraag had …" at bounding box center [556, 207] width 518 height 331
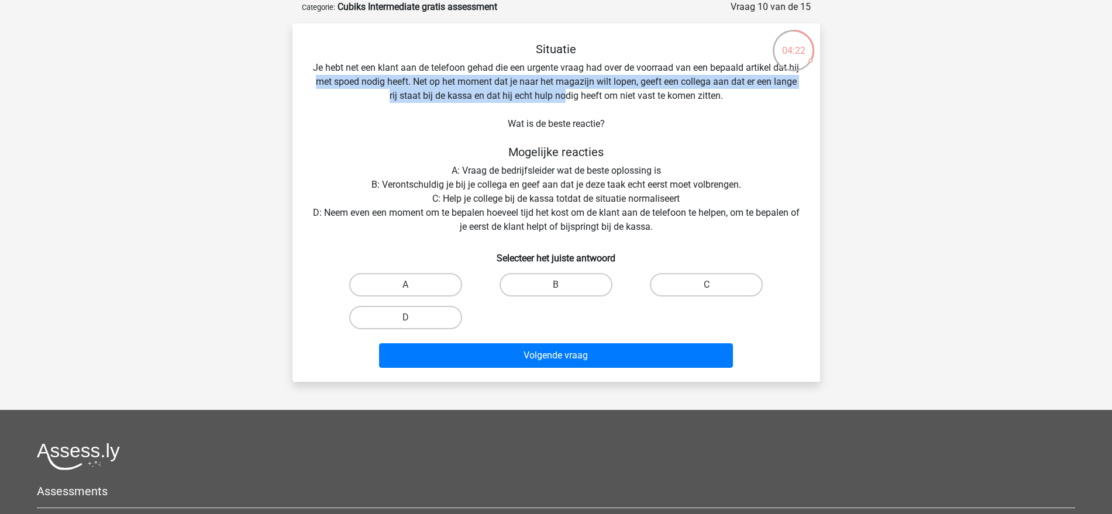
drag, startPoint x: 315, startPoint y: 75, endPoint x: 563, endPoint y: 97, distance: 248.9
click at [563, 97] on div "Situatie Je hebt net een klant aan de telefoon gehad die een urgente vraag had …" at bounding box center [556, 207] width 518 height 331
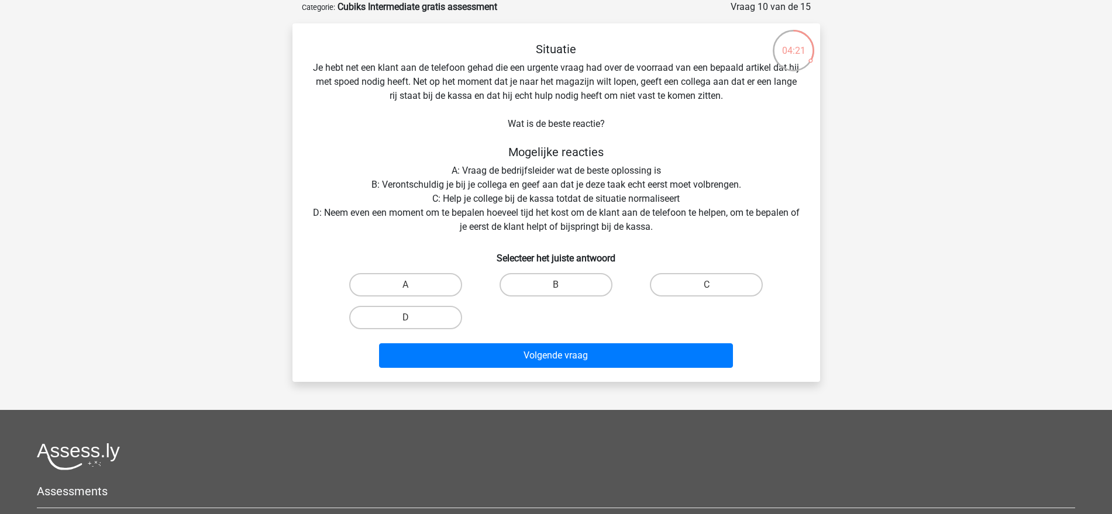
click at [581, 96] on div "Situatie Je hebt net een klant aan de telefoon gehad die een urgente vraag had …" at bounding box center [556, 207] width 518 height 331
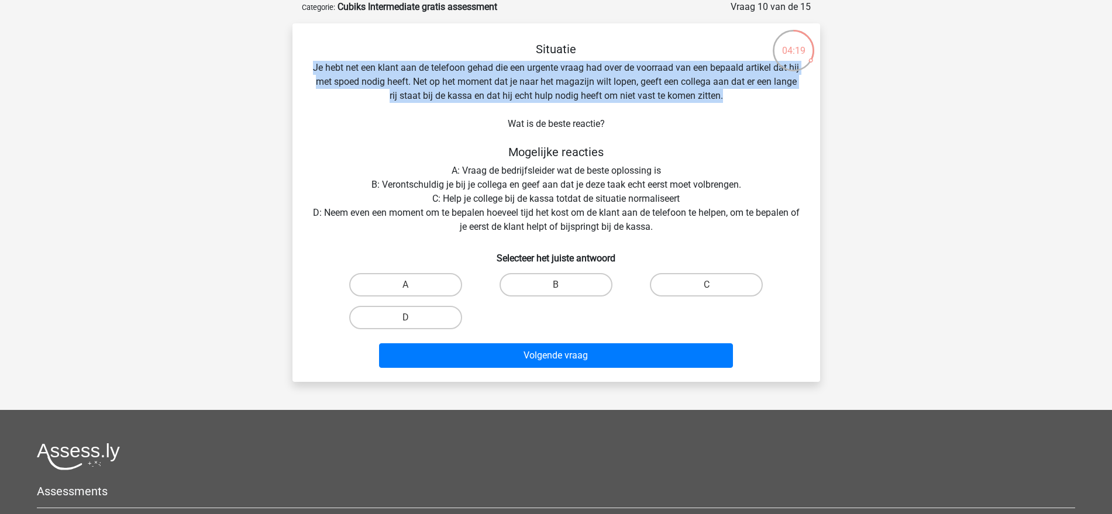
drag, startPoint x: 744, startPoint y: 98, endPoint x: 307, endPoint y: 70, distance: 437.9
click at [307, 70] on div "Situatie Je hebt net een klant aan de telefoon gehad die een urgente vraag had …" at bounding box center [556, 207] width 518 height 331
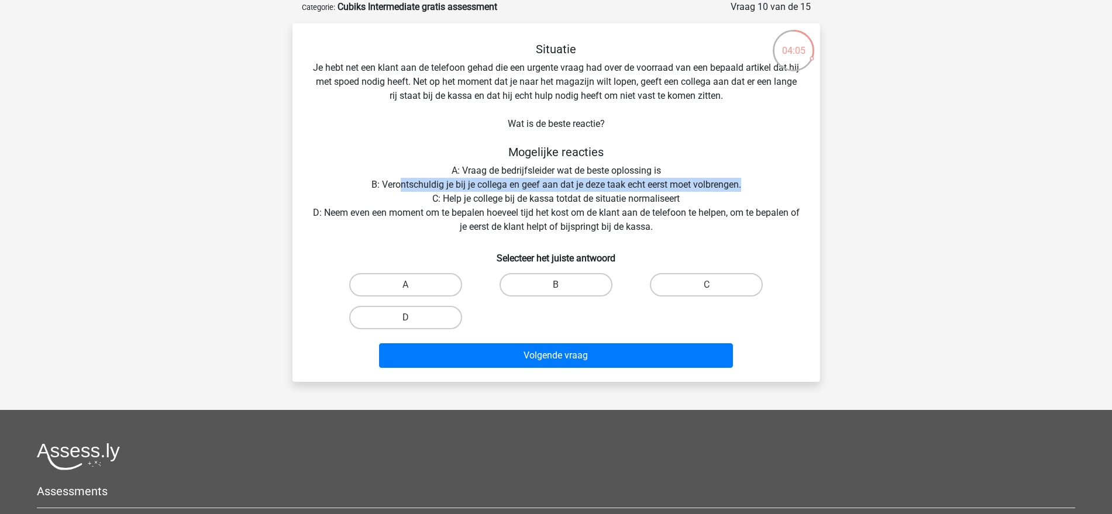
drag, startPoint x: 400, startPoint y: 183, endPoint x: 743, endPoint y: 181, distance: 342.8
click at [743, 181] on div "Situatie Je hebt net een klant aan de telefoon gehad die een urgente vraag had …" at bounding box center [556, 207] width 518 height 331
click at [747, 181] on div "Situatie Je hebt net een klant aan de telefoon gehad die een urgente vraag had …" at bounding box center [556, 207] width 518 height 331
click at [754, 183] on div "Situatie Je hebt net een klant aan de telefoon gehad die een urgente vraag had …" at bounding box center [556, 207] width 518 height 331
click at [398, 180] on div "Situatie Je hebt net een klant aan de telefoon gehad die een urgente vraag had …" at bounding box center [556, 207] width 518 height 331
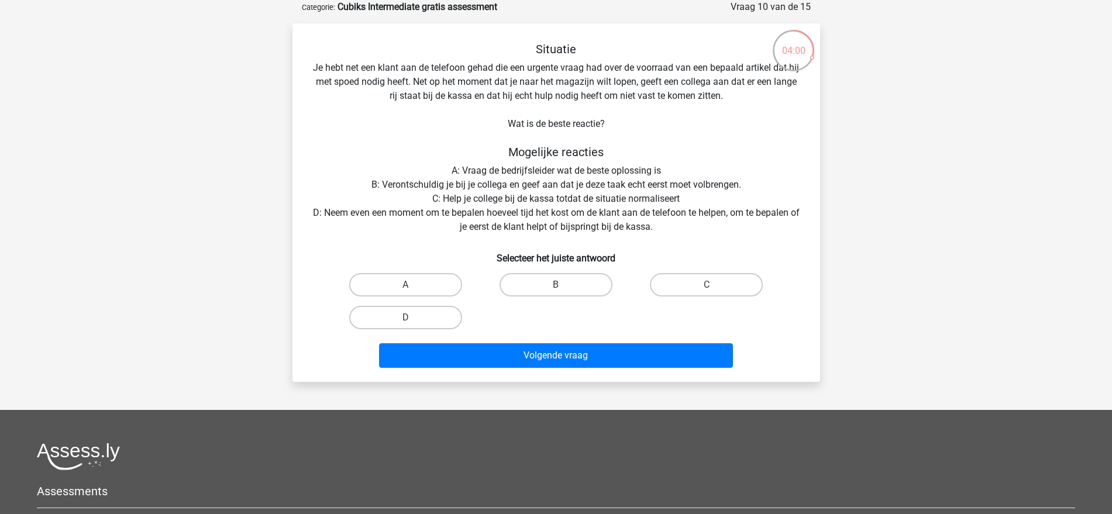
click at [389, 185] on div "Situatie Je hebt net een klant aan de telefoon gehad die een urgente vraag had …" at bounding box center [556, 207] width 518 height 331
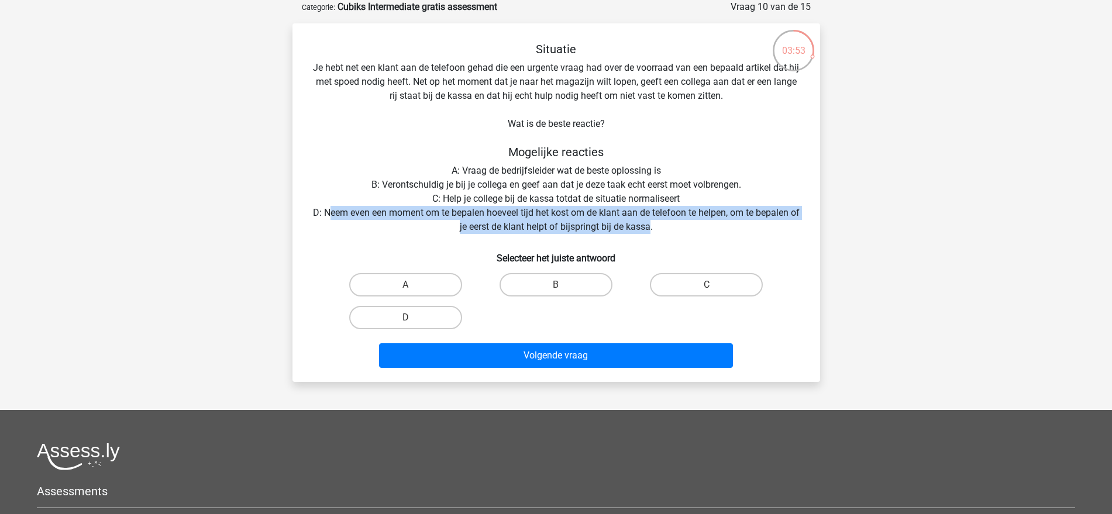
drag, startPoint x: 332, startPoint y: 214, endPoint x: 657, endPoint y: 225, distance: 325.4
click at [657, 225] on div "Situatie Je hebt net een klant aan de telefoon gehad die een urgente vraag had …" at bounding box center [556, 207] width 518 height 331
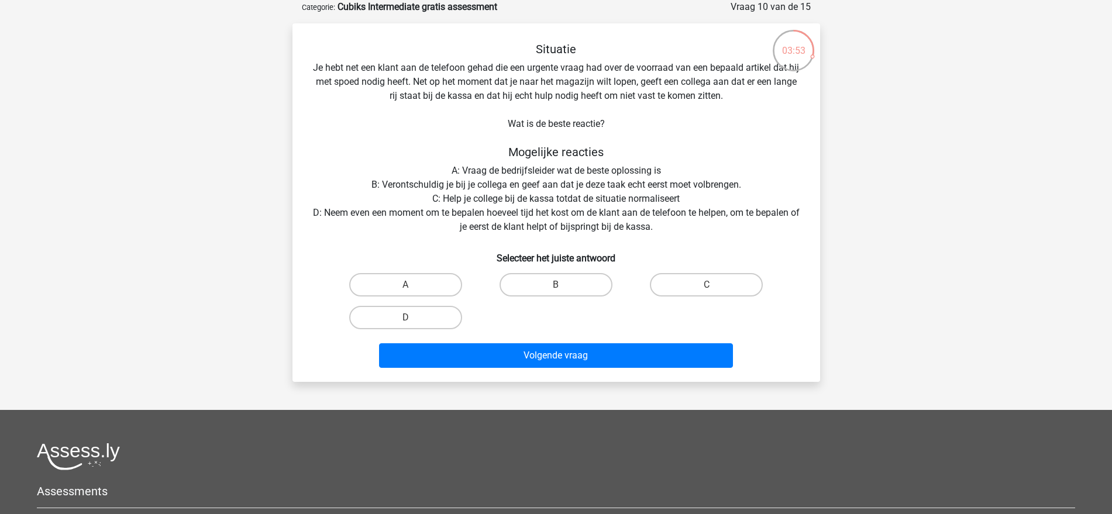
click at [658, 229] on div "Situatie Je hebt net een klant aan de telefoon gehad die een urgente vraag had …" at bounding box center [556, 207] width 518 height 331
click at [422, 322] on label "D" at bounding box center [405, 317] width 113 height 23
click at [413, 322] on input "D" at bounding box center [409, 322] width 8 height 8
radio input "true"
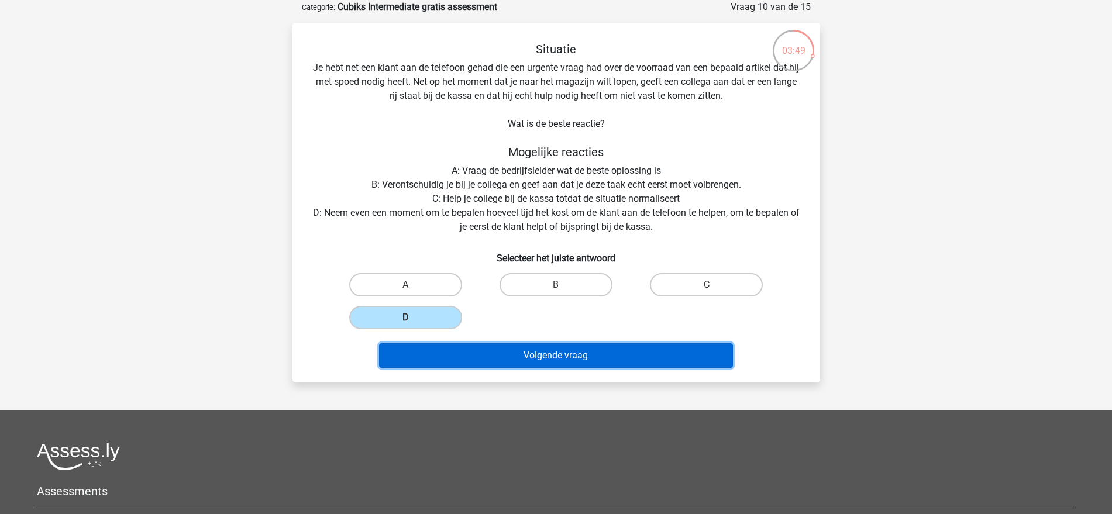
click at [505, 364] on button "Volgende vraag" at bounding box center [556, 355] width 354 height 25
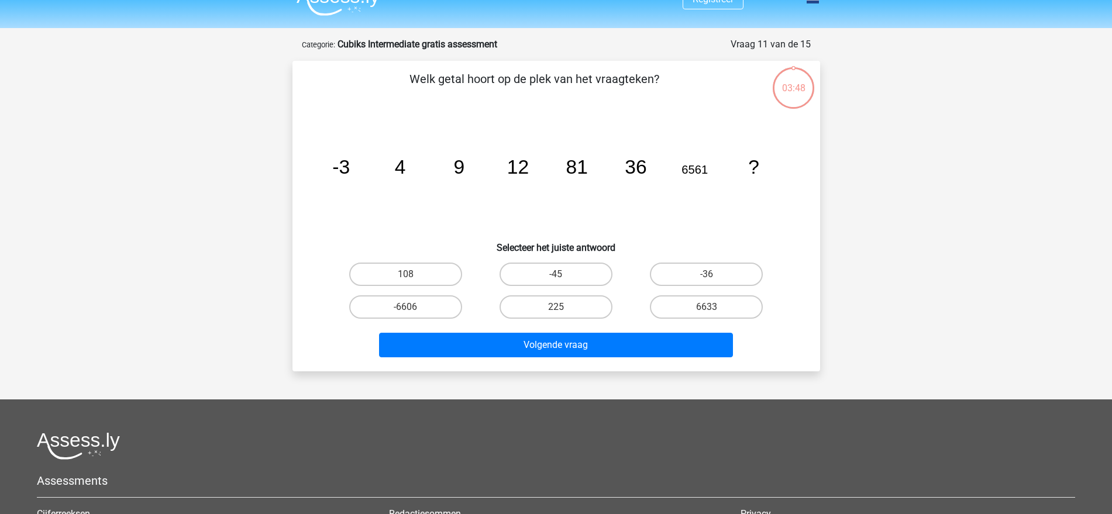
scroll to position [0, 0]
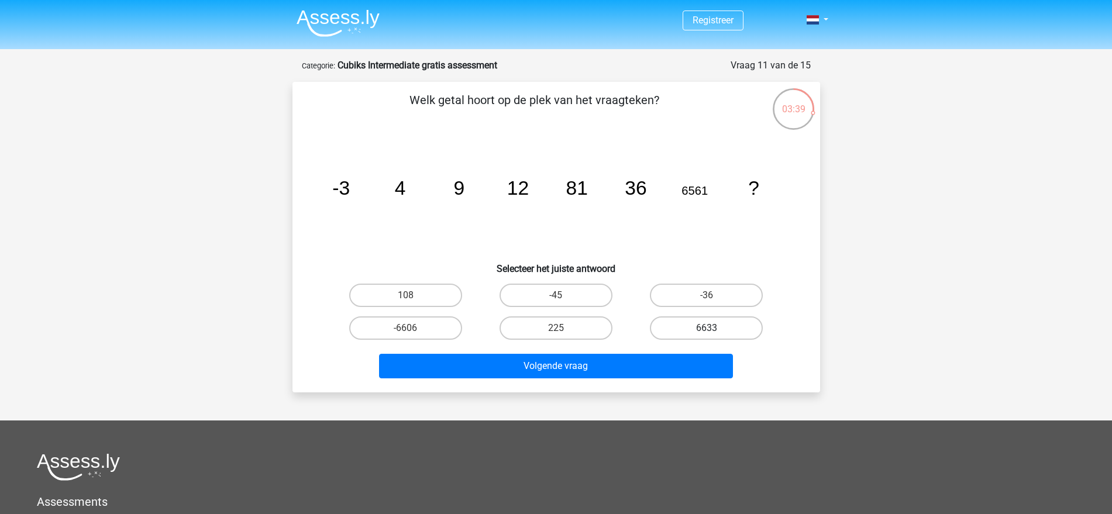
click at [716, 328] on label "6633" at bounding box center [706, 327] width 113 height 23
click at [714, 328] on input "6633" at bounding box center [711, 332] width 8 height 8
radio input "true"
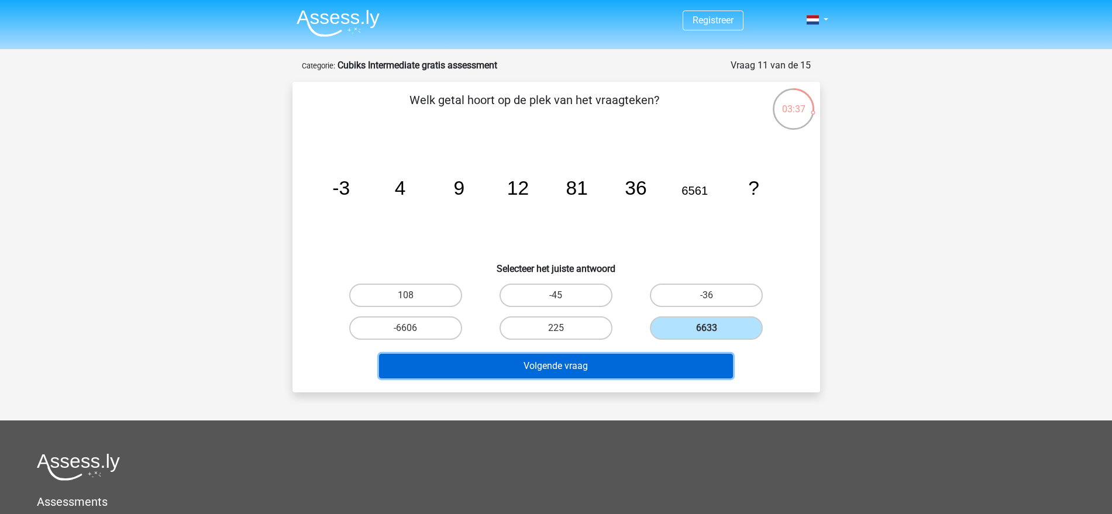
click at [694, 361] on button "Volgende vraag" at bounding box center [556, 366] width 354 height 25
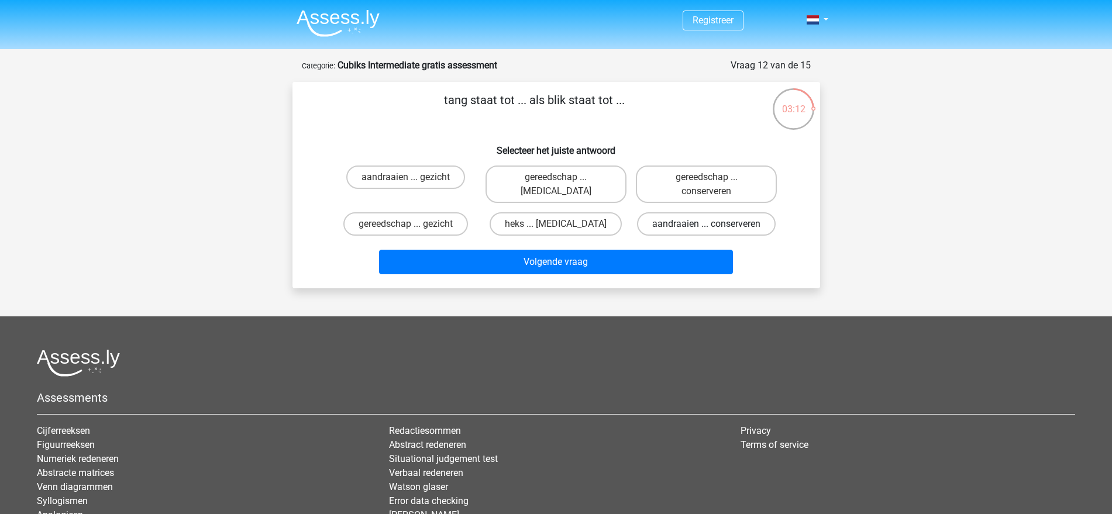
click at [703, 221] on label "aandraaien ... conserveren" at bounding box center [706, 223] width 139 height 23
click at [707, 224] on input "aandraaien ... conserveren" at bounding box center [711, 228] width 8 height 8
radio input "true"
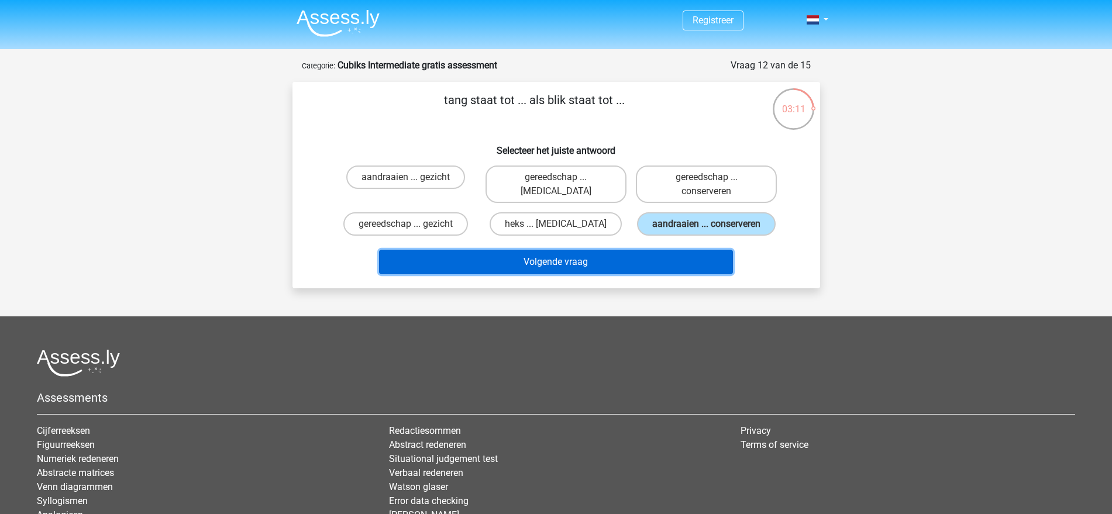
click at [675, 257] on button "Volgende vraag" at bounding box center [556, 262] width 354 height 25
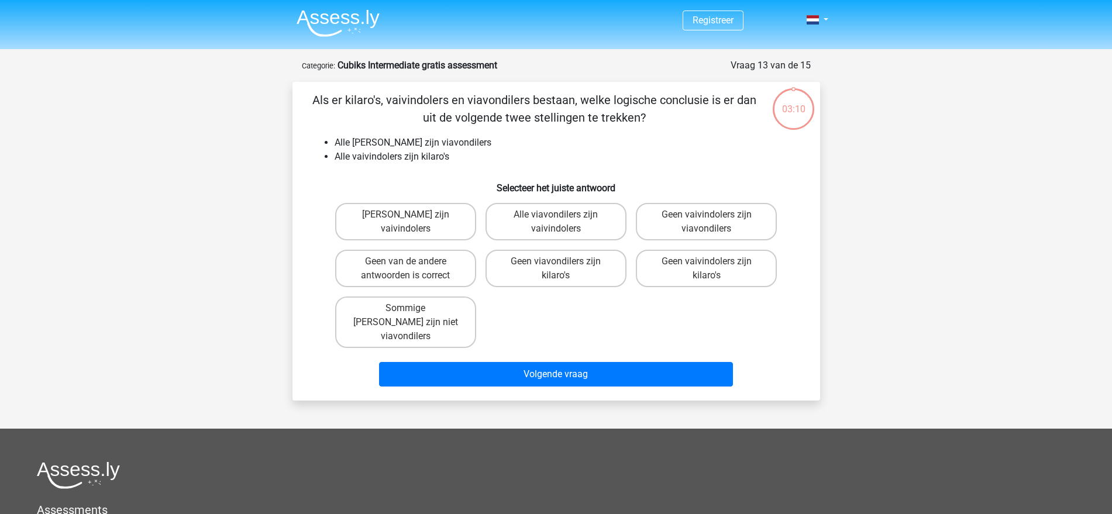
scroll to position [59, 0]
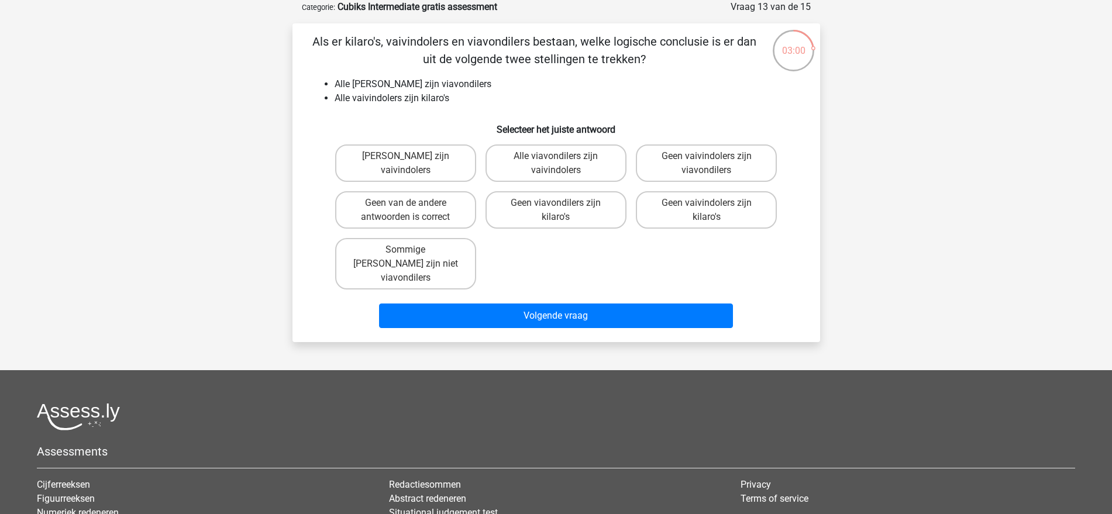
drag, startPoint x: 672, startPoint y: 57, endPoint x: 174, endPoint y: 48, distance: 497.9
click at [174, 48] on div "Registreer" at bounding box center [556, 310] width 1112 height 738
click at [340, 59] on p "Als er kilaro's, vaivindolers en viavondilers bestaan, welke logische conclusie…" at bounding box center [534, 50] width 446 height 35
drag, startPoint x: 672, startPoint y: 56, endPoint x: 240, endPoint y: 46, distance: 431.3
click at [240, 46] on div "Registreer" at bounding box center [556, 310] width 1112 height 738
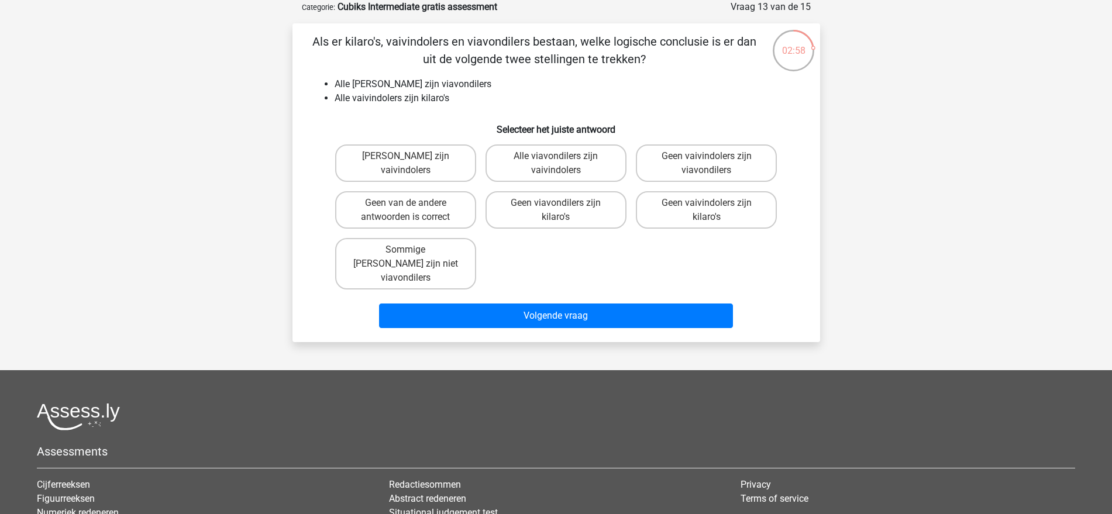
click at [362, 94] on li "Alle vaivindolers zijn kilaro's" at bounding box center [568, 98] width 467 height 14
drag, startPoint x: 393, startPoint y: 214, endPoint x: 504, endPoint y: 288, distance: 133.7
click at [394, 214] on label "Geen van de andere antwoorden is correct" at bounding box center [405, 209] width 141 height 37
click at [405, 211] on input "Geen van de andere antwoorden is correct" at bounding box center [409, 207] width 8 height 8
radio input "true"
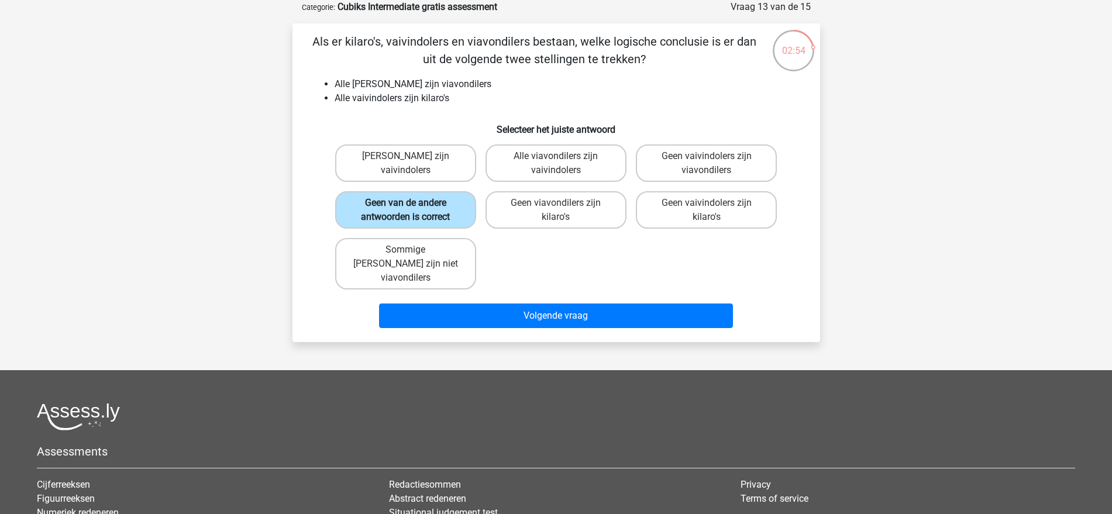
drag, startPoint x: 395, startPoint y: 202, endPoint x: 449, endPoint y: 219, distance: 55.9
click at [395, 201] on label "Geen van de andere antwoorden is correct" at bounding box center [405, 209] width 141 height 37
click at [405, 203] on input "Geen van de andere antwoorden is correct" at bounding box center [409, 207] width 8 height 8
click at [453, 236] on div "Sommige [PERSON_NAME] zijn niet viavondilers" at bounding box center [406, 263] width 150 height 61
click at [450, 239] on label "Sommige [PERSON_NAME] zijn niet viavondilers" at bounding box center [405, 263] width 141 height 51
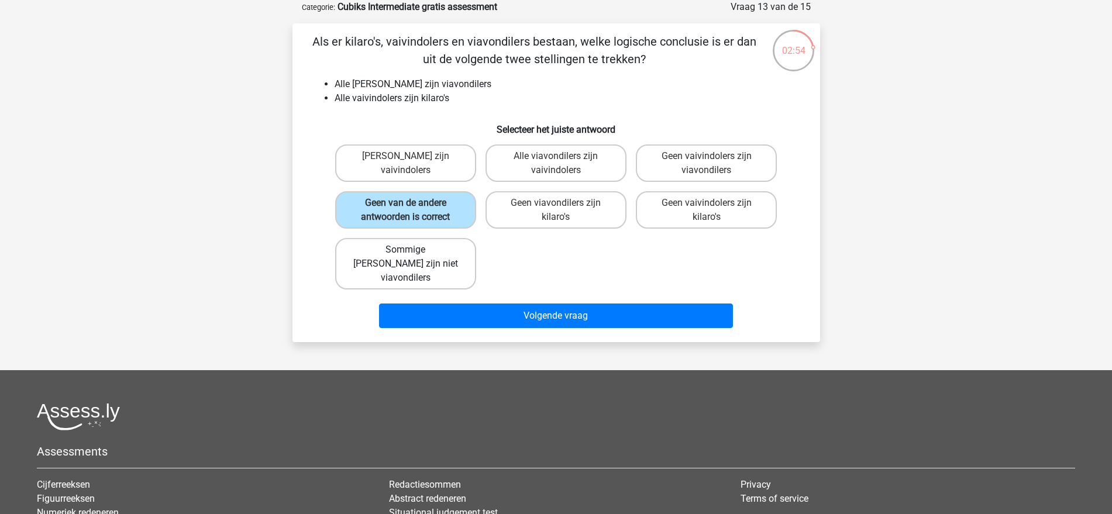
click at [413, 250] on input "Sommige [PERSON_NAME] zijn niet viavondilers" at bounding box center [409, 254] width 8 height 8
radio input "true"
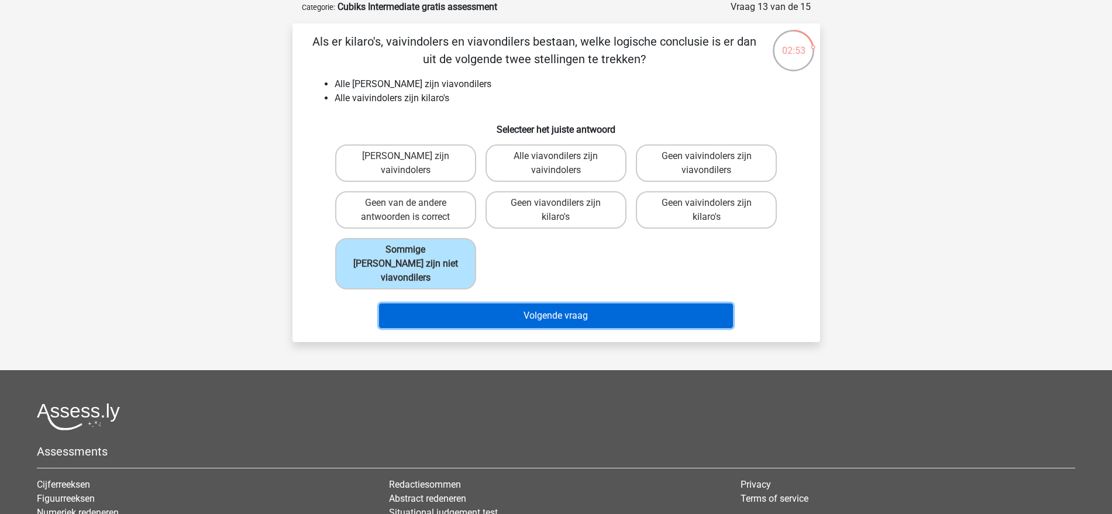
click at [561, 311] on button "Volgende vraag" at bounding box center [556, 316] width 354 height 25
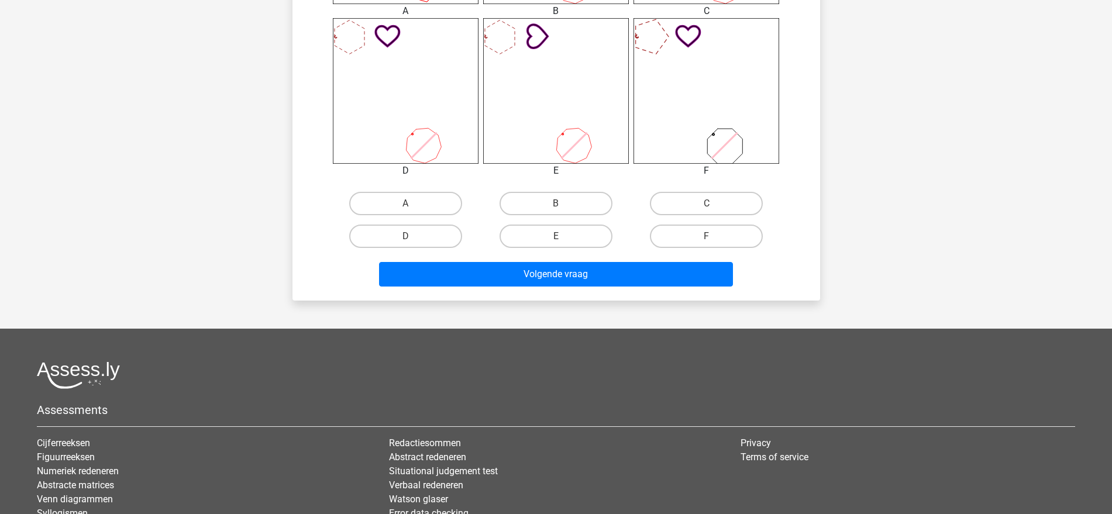
scroll to position [599, 0]
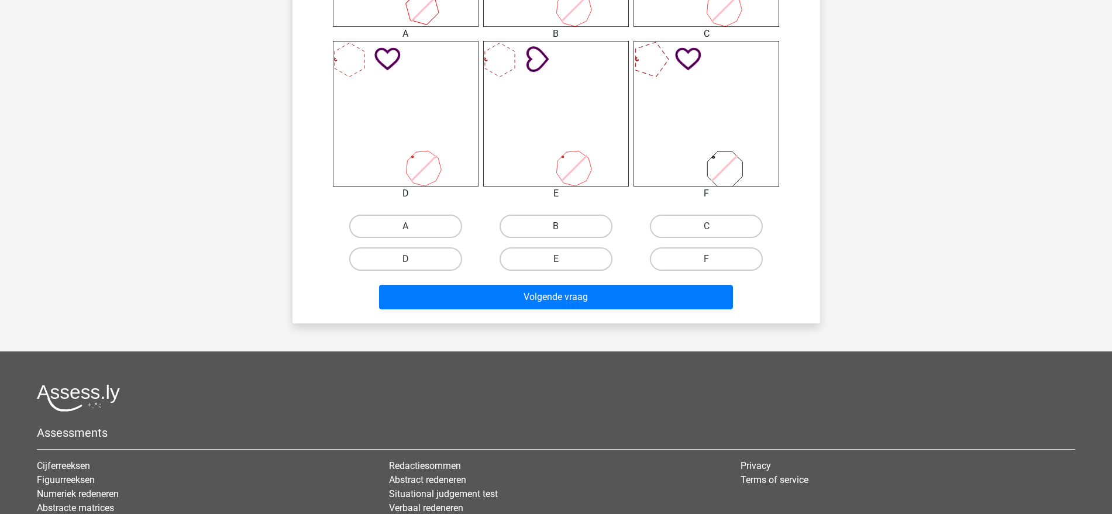
click at [566, 243] on div "E" at bounding box center [556, 259] width 150 height 33
click at [570, 227] on label "B" at bounding box center [556, 226] width 113 height 23
click at [563, 227] on input "B" at bounding box center [560, 230] width 8 height 8
radio input "true"
click at [608, 326] on div "Registreer" at bounding box center [556, 31] width 1112 height 1260
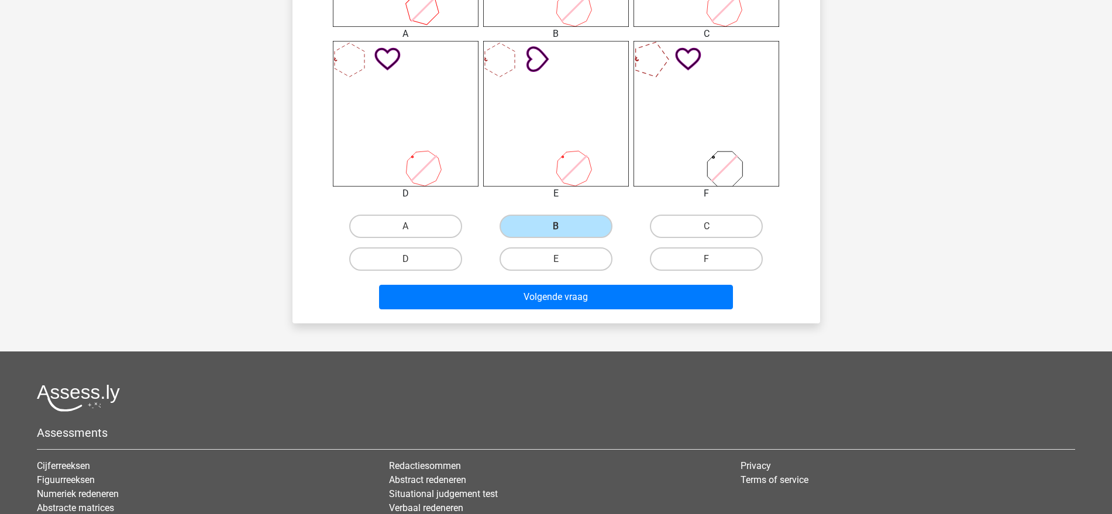
click at [608, 311] on div "Volgende vraag" at bounding box center [557, 299] width 452 height 29
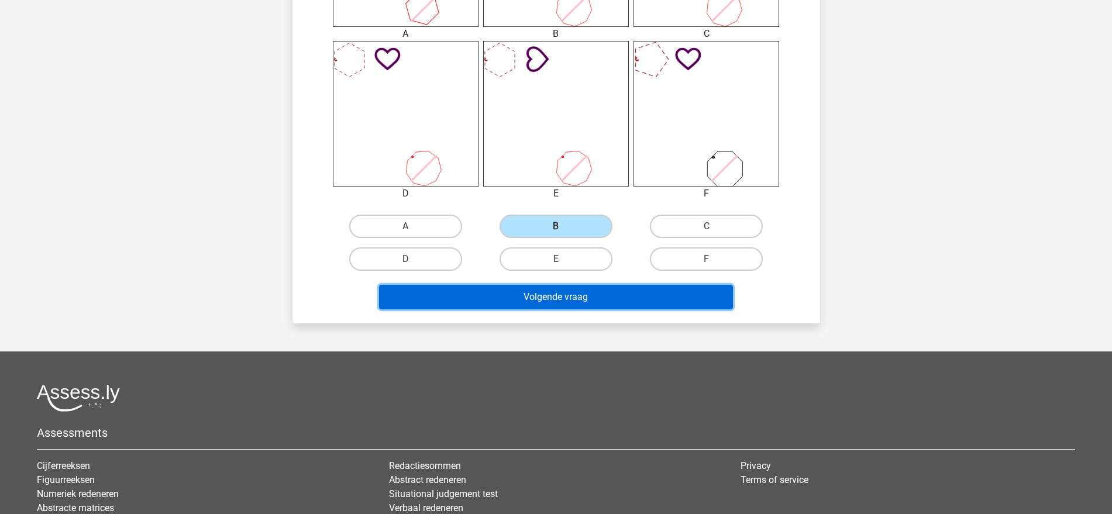
click at [605, 301] on button "Volgende vraag" at bounding box center [556, 297] width 354 height 25
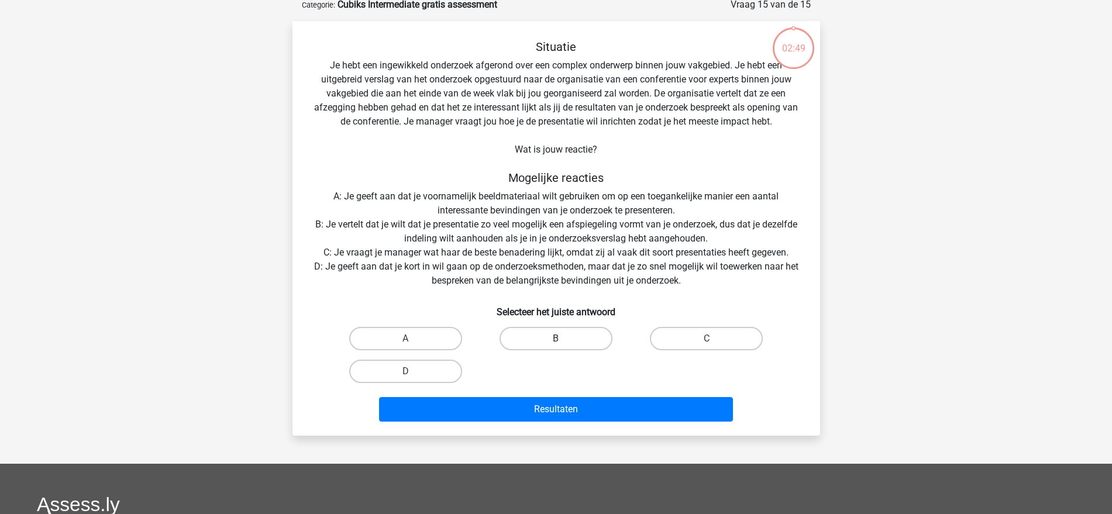
scroll to position [59, 0]
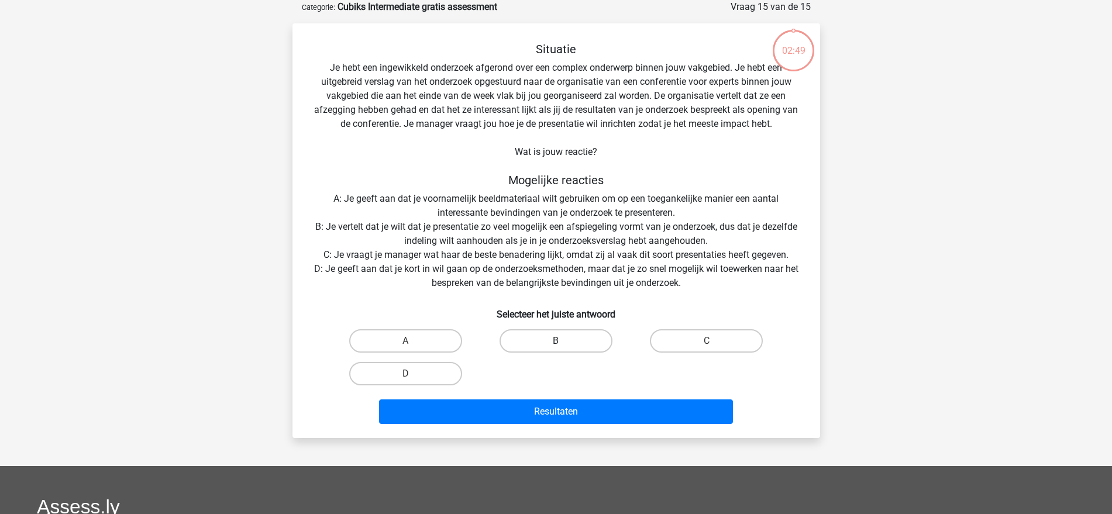
click at [556, 329] on label "B" at bounding box center [556, 340] width 113 height 23
click at [556, 341] on input "B" at bounding box center [560, 345] width 8 height 8
radio input "true"
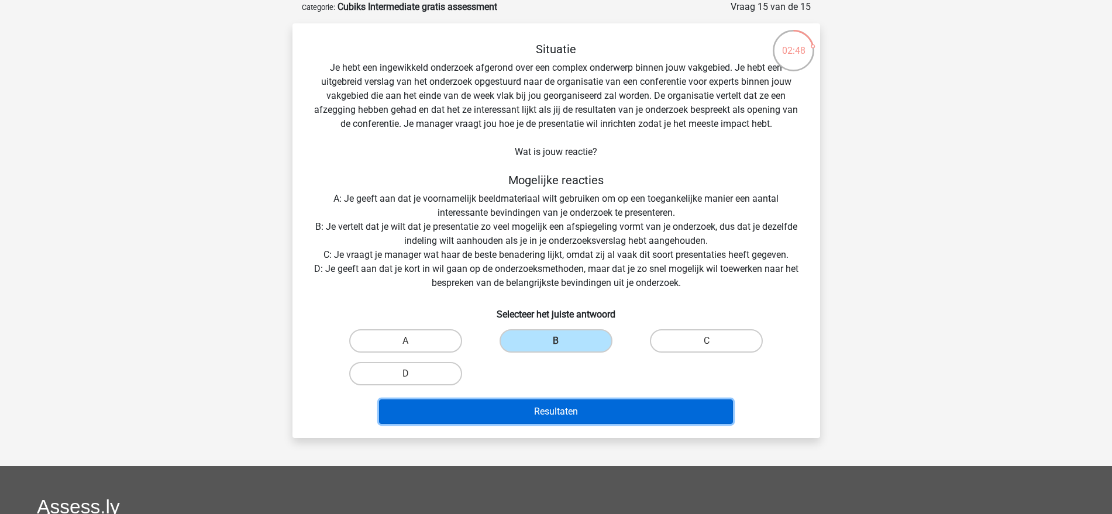
drag, startPoint x: 586, startPoint y: 414, endPoint x: 591, endPoint y: 410, distance: 6.2
click at [590, 411] on button "Resultaten" at bounding box center [556, 412] width 354 height 25
